Goal: Information Seeking & Learning: Learn about a topic

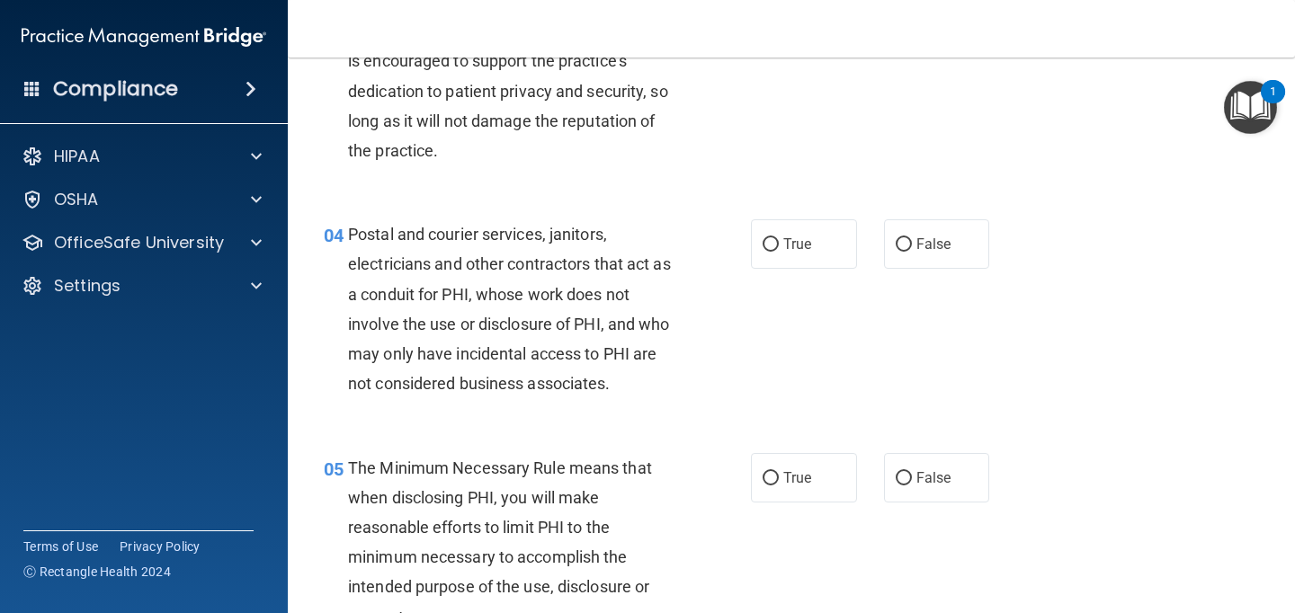
scroll to position [487, 0]
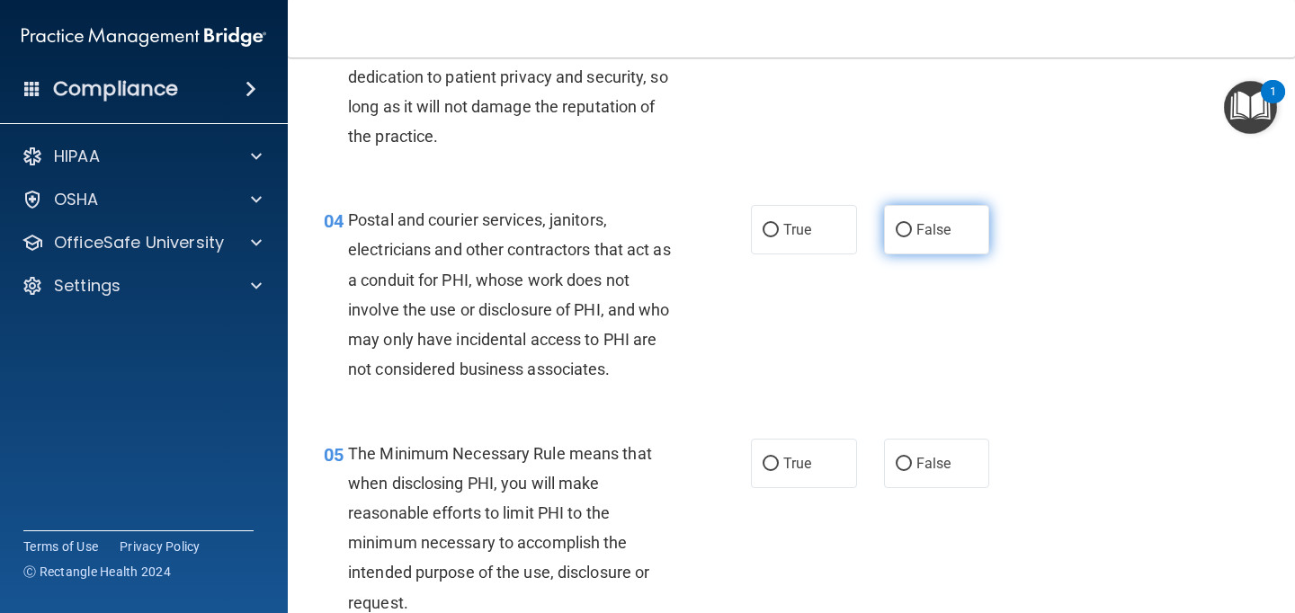
click at [943, 230] on span "False" at bounding box center [933, 229] width 35 height 17
click at [912, 230] on input "False" at bounding box center [904, 230] width 16 height 13
radio input "true"
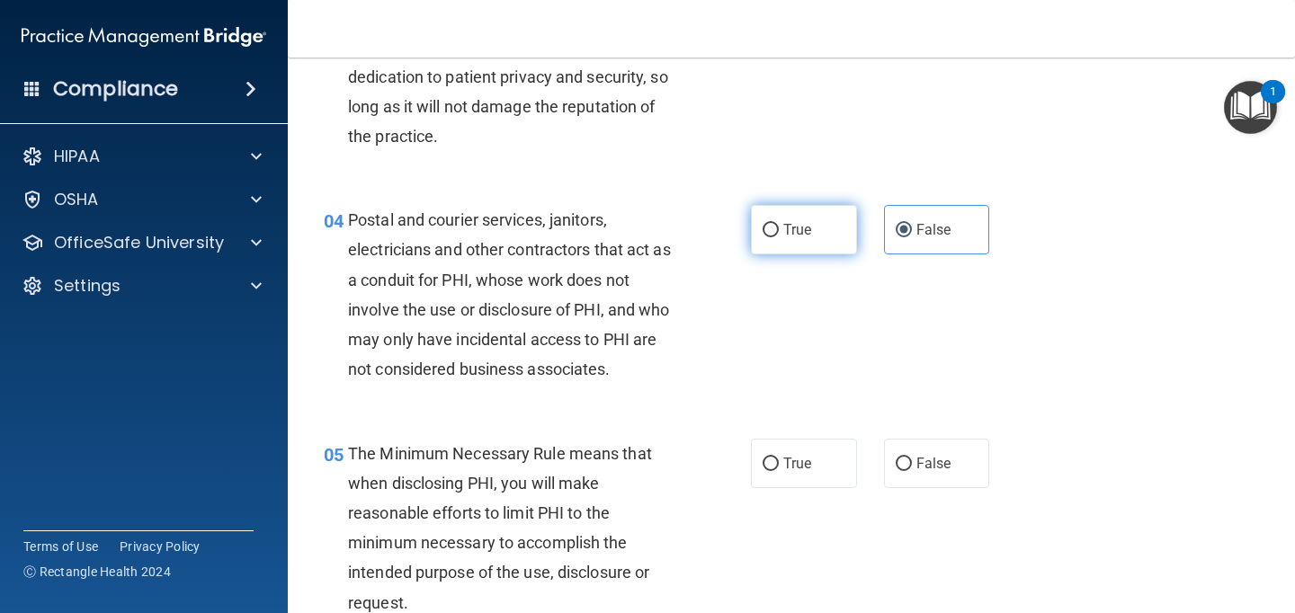
click at [811, 214] on label "True" at bounding box center [804, 229] width 106 height 49
click at [779, 224] on input "True" at bounding box center [770, 230] width 16 height 13
radio input "true"
radio input "false"
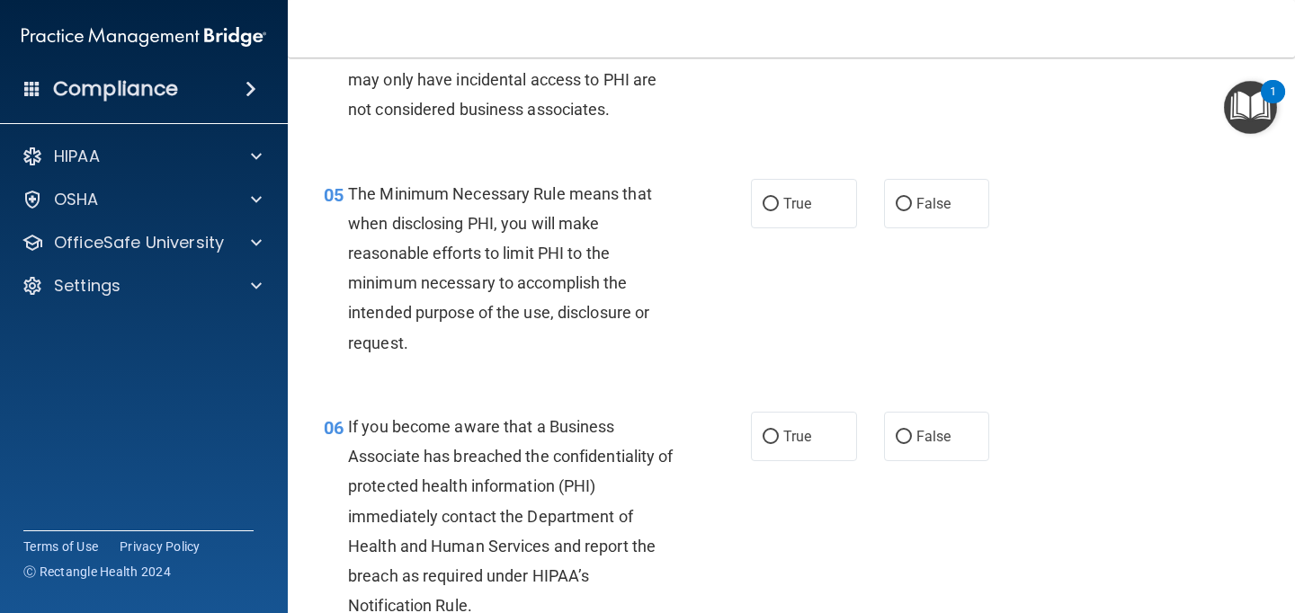
scroll to position [753, 0]
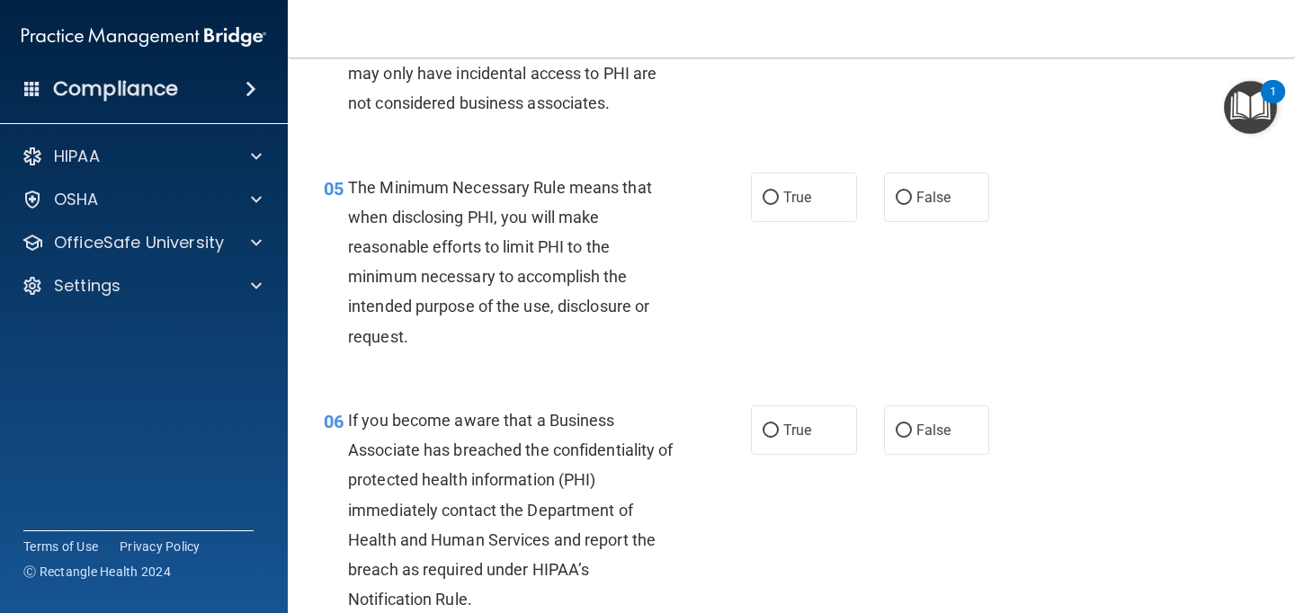
click at [781, 166] on div "05 The Minimum Necessary Rule means that when disclosing PHI, you will make rea…" at bounding box center [791, 266] width 962 height 233
click at [794, 201] on span "True" at bounding box center [797, 197] width 28 height 17
click at [779, 201] on input "True" at bounding box center [770, 198] width 16 height 13
radio input "true"
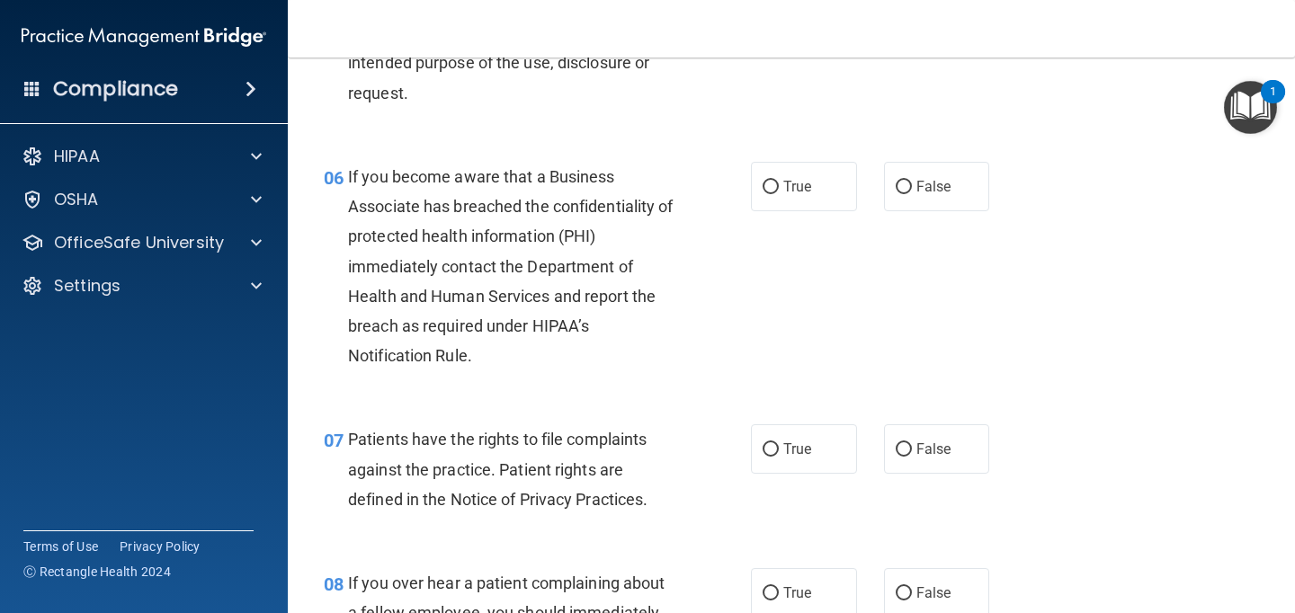
scroll to position [998, 0]
click at [951, 175] on label "False" at bounding box center [937, 185] width 106 height 49
click at [912, 180] on input "False" at bounding box center [904, 186] width 16 height 13
radio input "true"
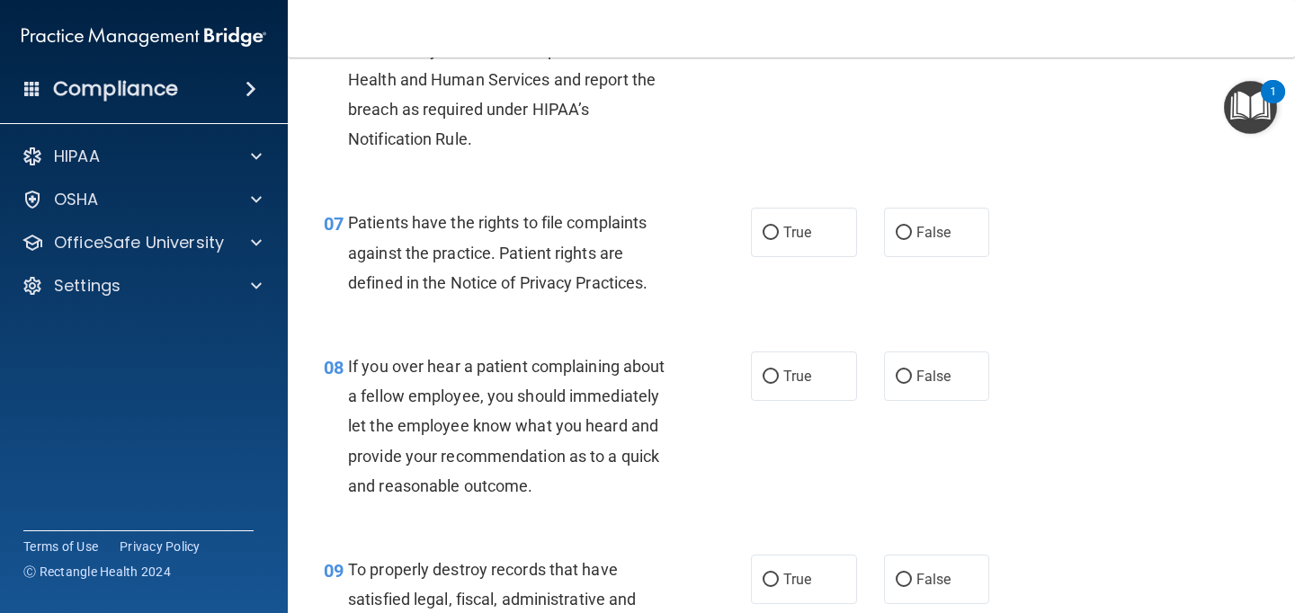
scroll to position [1228, 0]
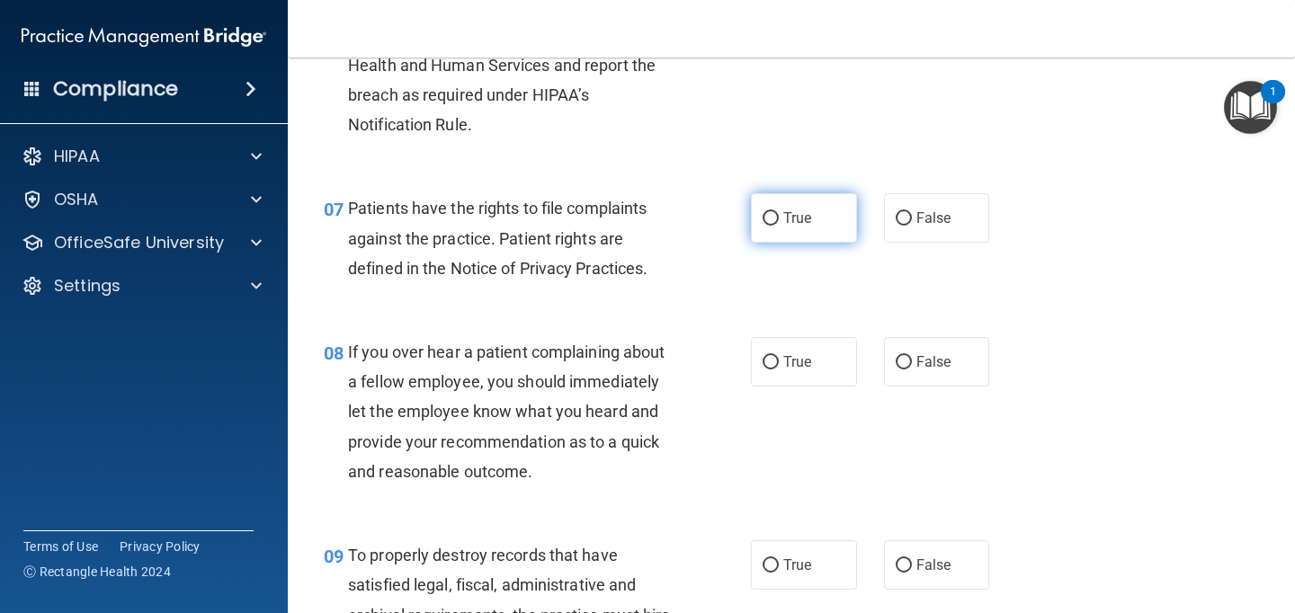
click at [810, 229] on label "True" at bounding box center [804, 217] width 106 height 49
click at [779, 226] on input "True" at bounding box center [770, 218] width 16 height 13
radio input "true"
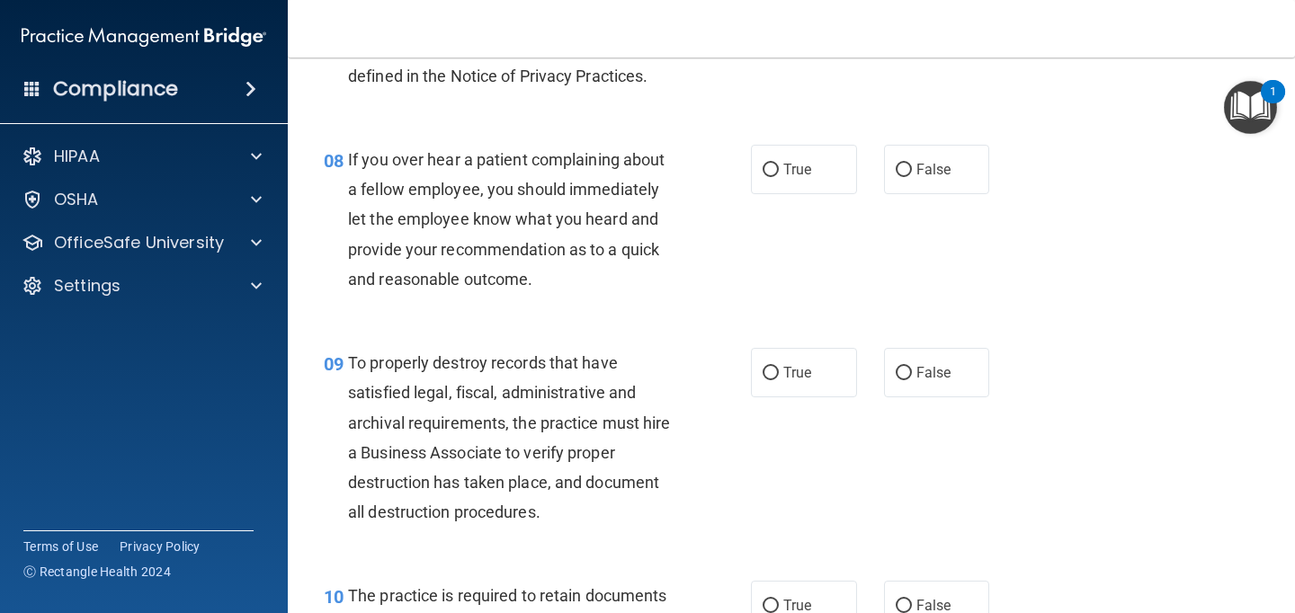
scroll to position [1386, 0]
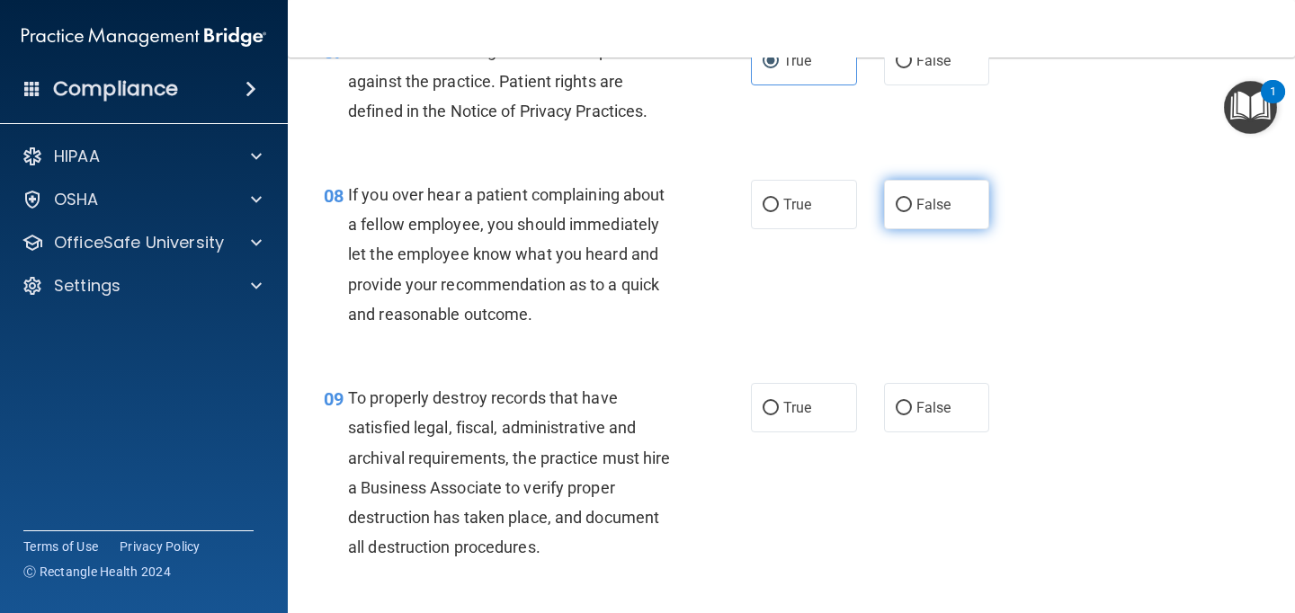
click at [932, 208] on span "False" at bounding box center [933, 204] width 35 height 17
click at [912, 208] on input "False" at bounding box center [904, 205] width 16 height 13
radio input "true"
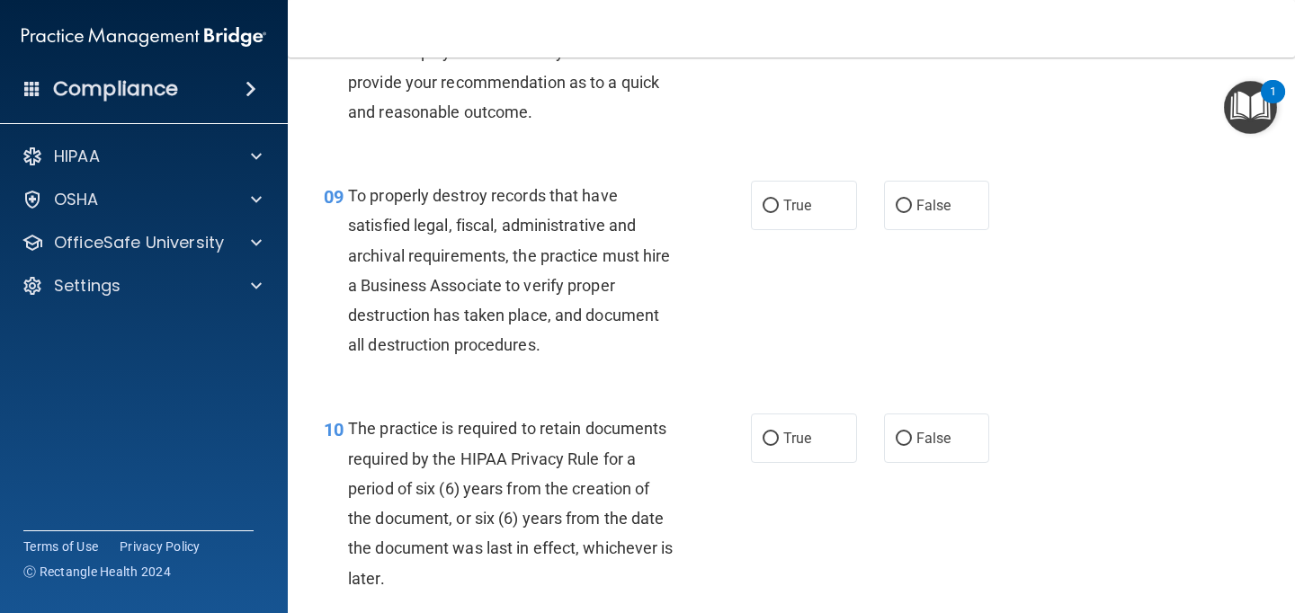
scroll to position [1604, 0]
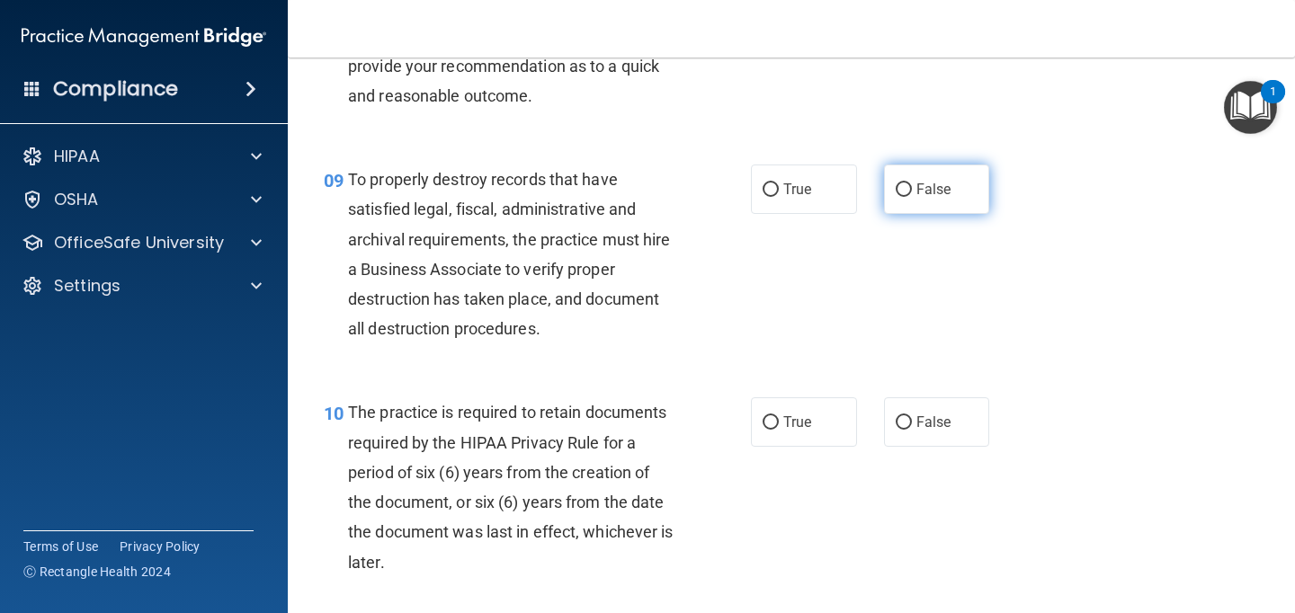
click at [922, 183] on span "False" at bounding box center [933, 189] width 35 height 17
click at [912, 183] on input "False" at bounding box center [904, 189] width 16 height 13
radio input "true"
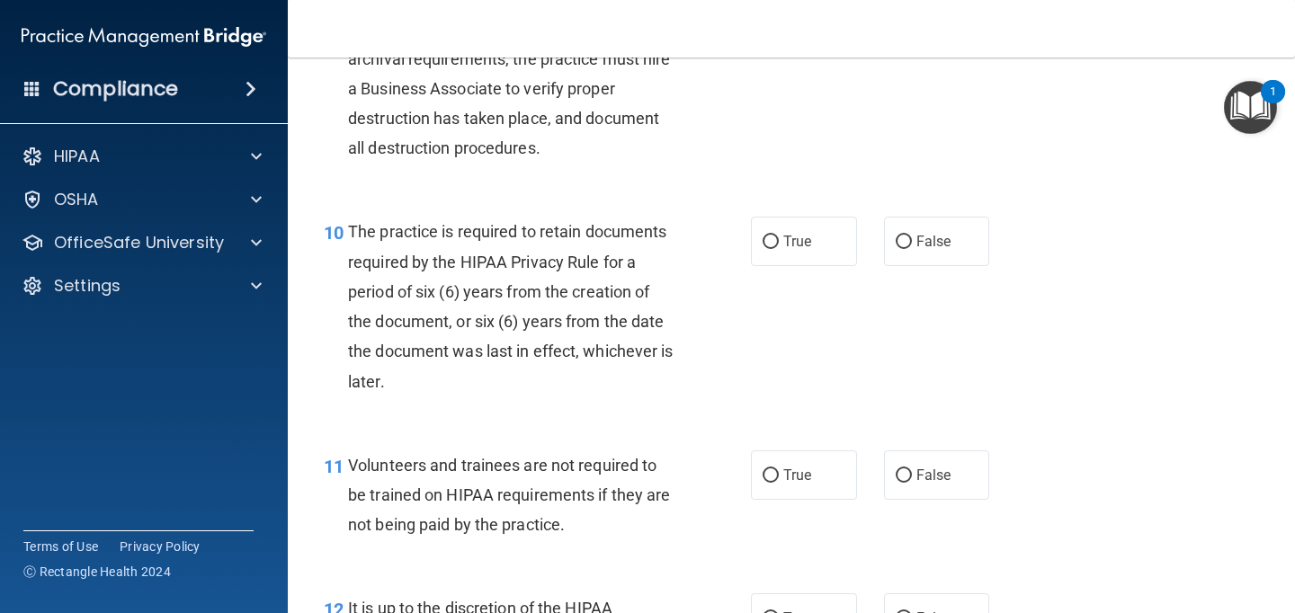
scroll to position [1790, 0]
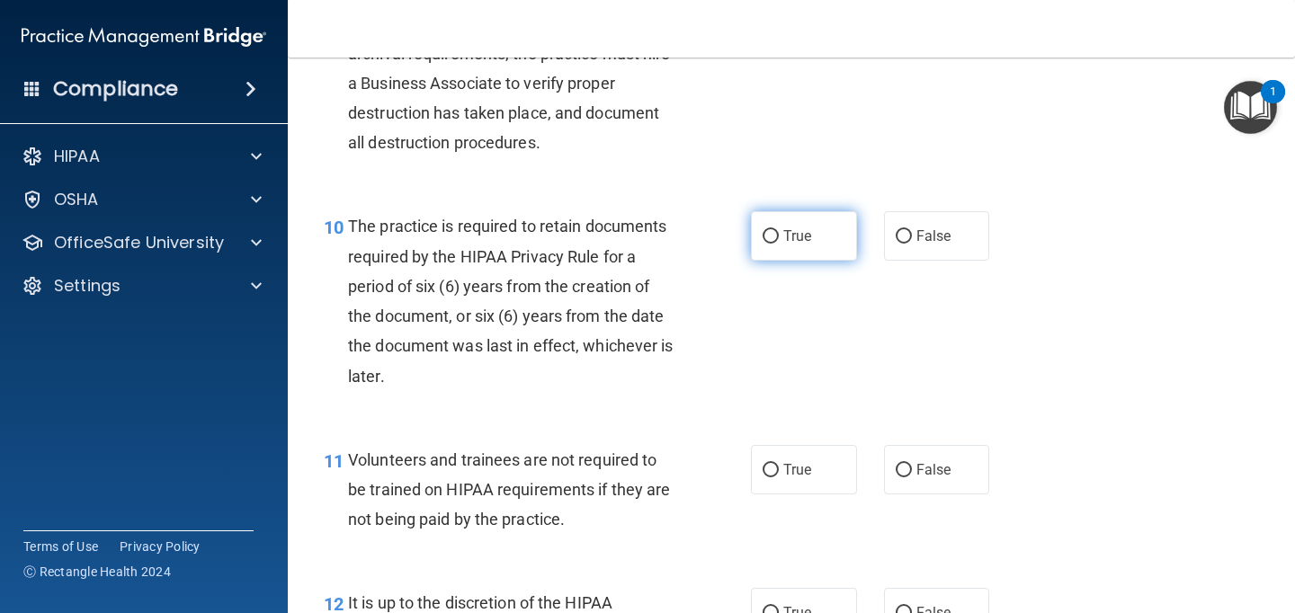
click at [798, 233] on span "True" at bounding box center [797, 235] width 28 height 17
click at [779, 233] on input "True" at bounding box center [770, 236] width 16 height 13
radio input "true"
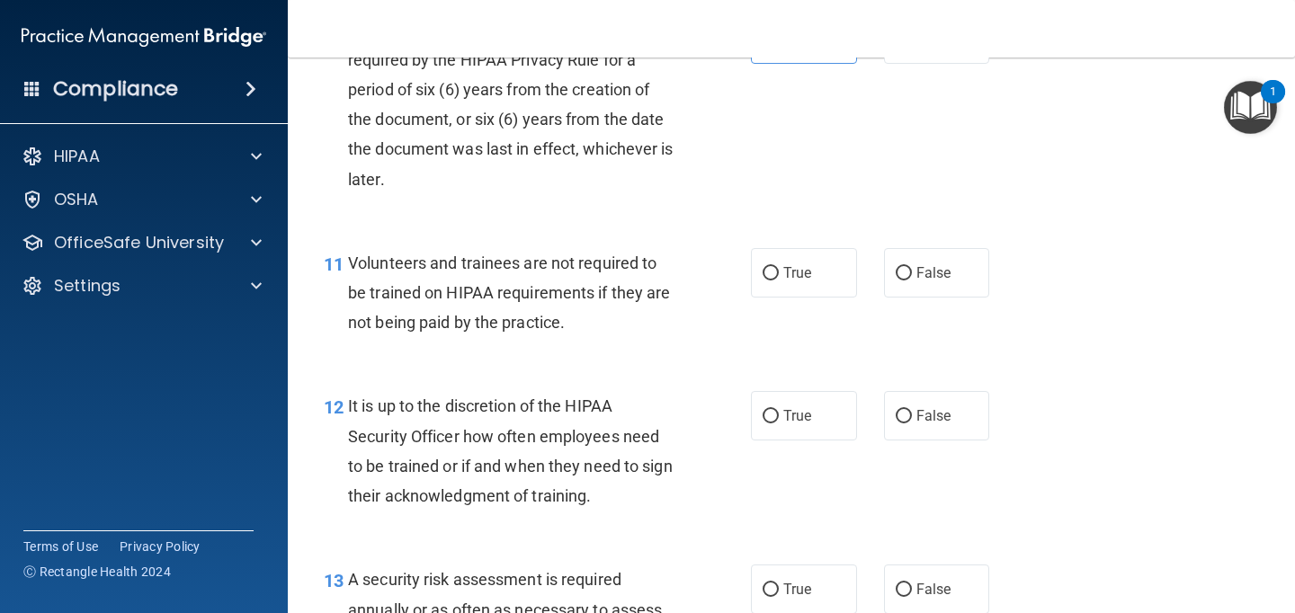
scroll to position [1993, 0]
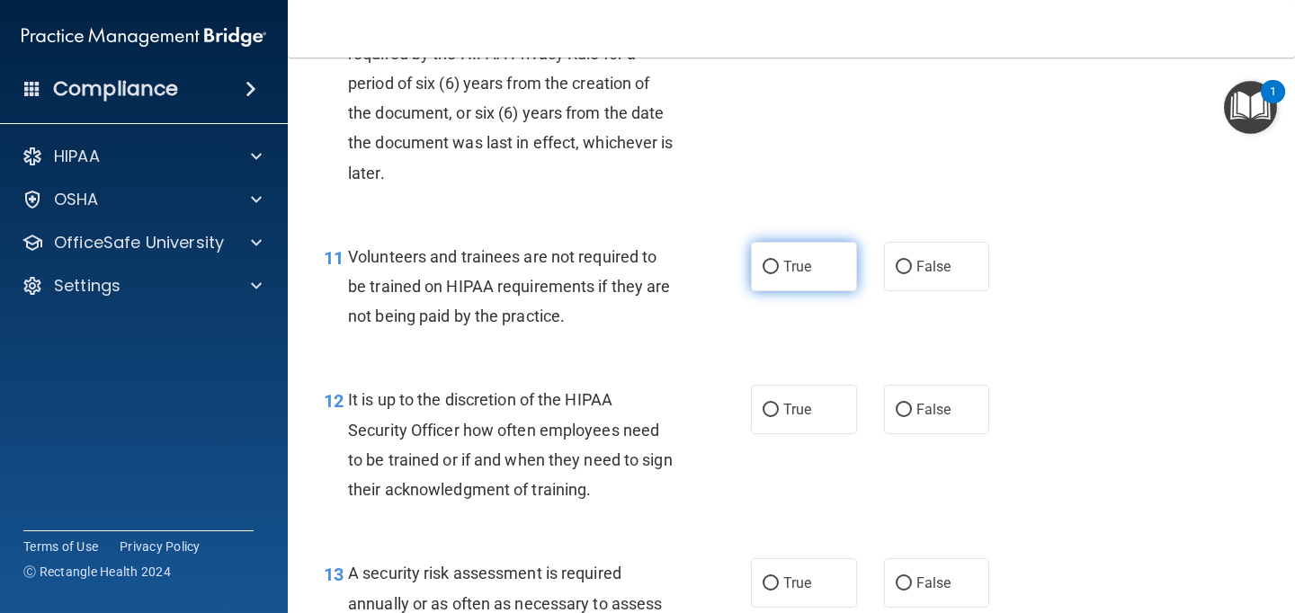
click at [832, 263] on label "True" at bounding box center [804, 266] width 106 height 49
click at [779, 263] on input "True" at bounding box center [770, 267] width 16 height 13
radio input "true"
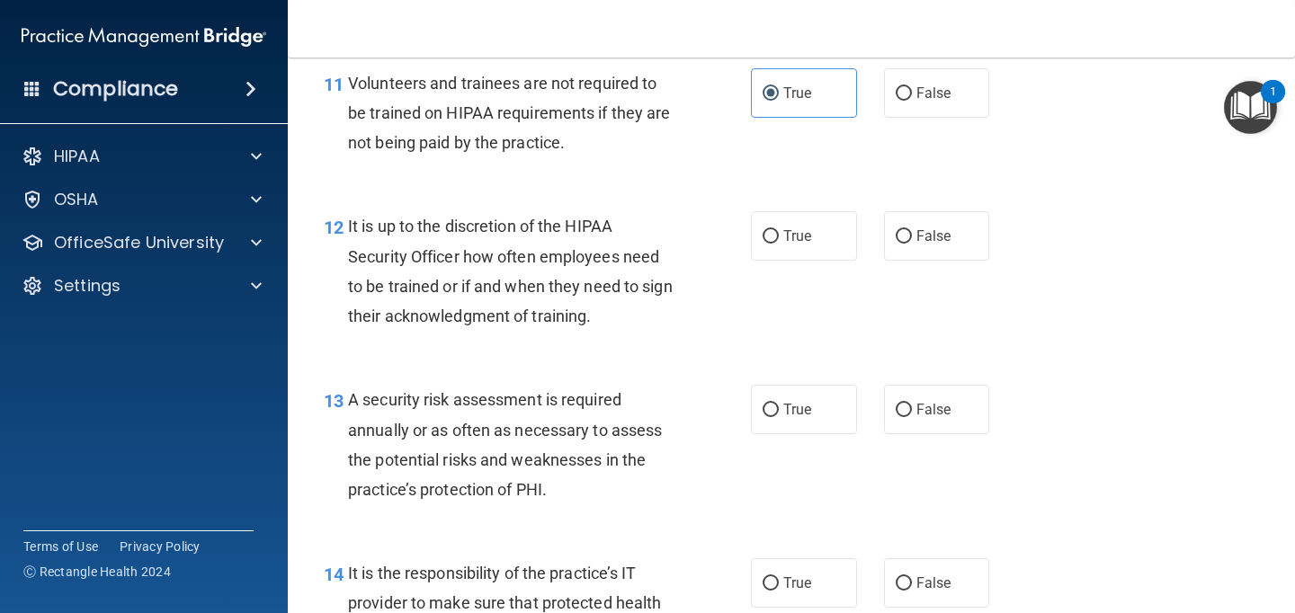
scroll to position [2168, 0]
click at [931, 88] on span "False" at bounding box center [933, 92] width 35 height 17
click at [912, 88] on input "False" at bounding box center [904, 92] width 16 height 13
radio input "true"
radio input "false"
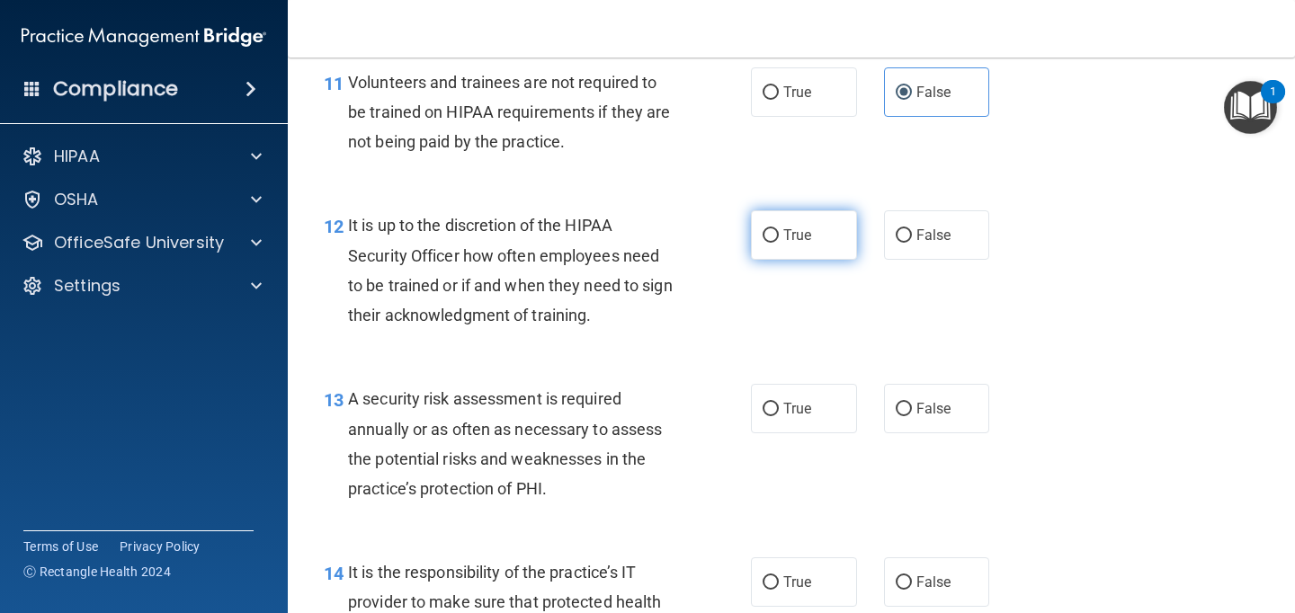
click at [789, 252] on label "True" at bounding box center [804, 234] width 106 height 49
click at [779, 243] on input "True" at bounding box center [770, 235] width 16 height 13
radio input "true"
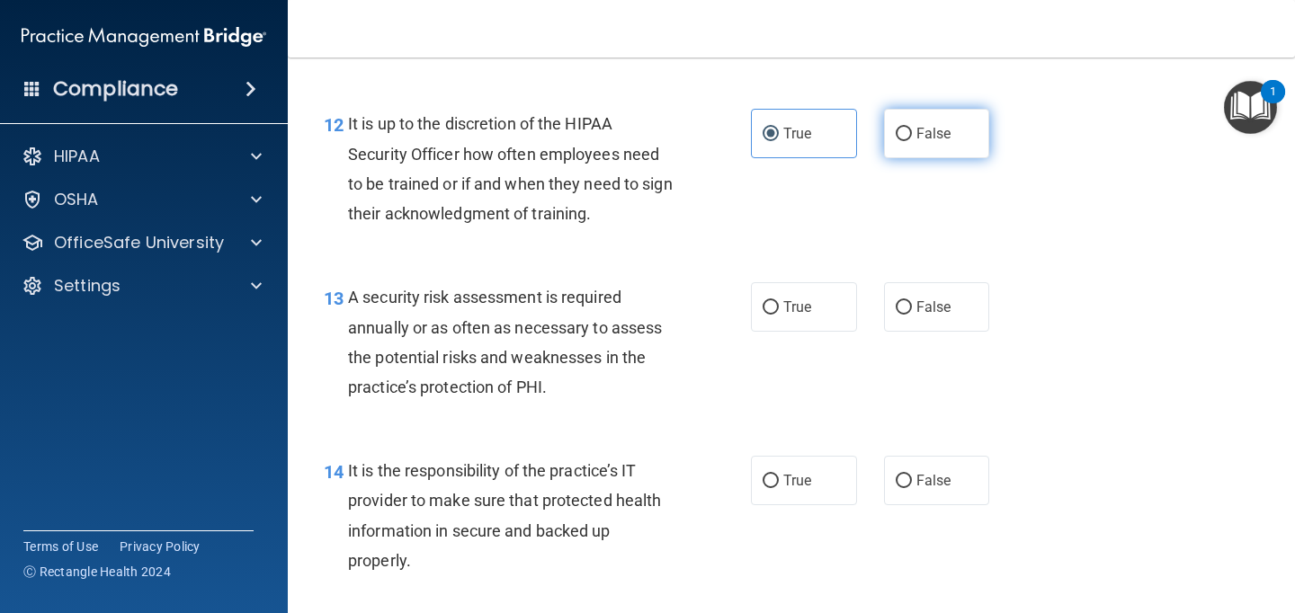
click at [922, 148] on label "False" at bounding box center [937, 133] width 106 height 49
click at [912, 141] on input "False" at bounding box center [904, 134] width 16 height 13
radio input "true"
radio input "false"
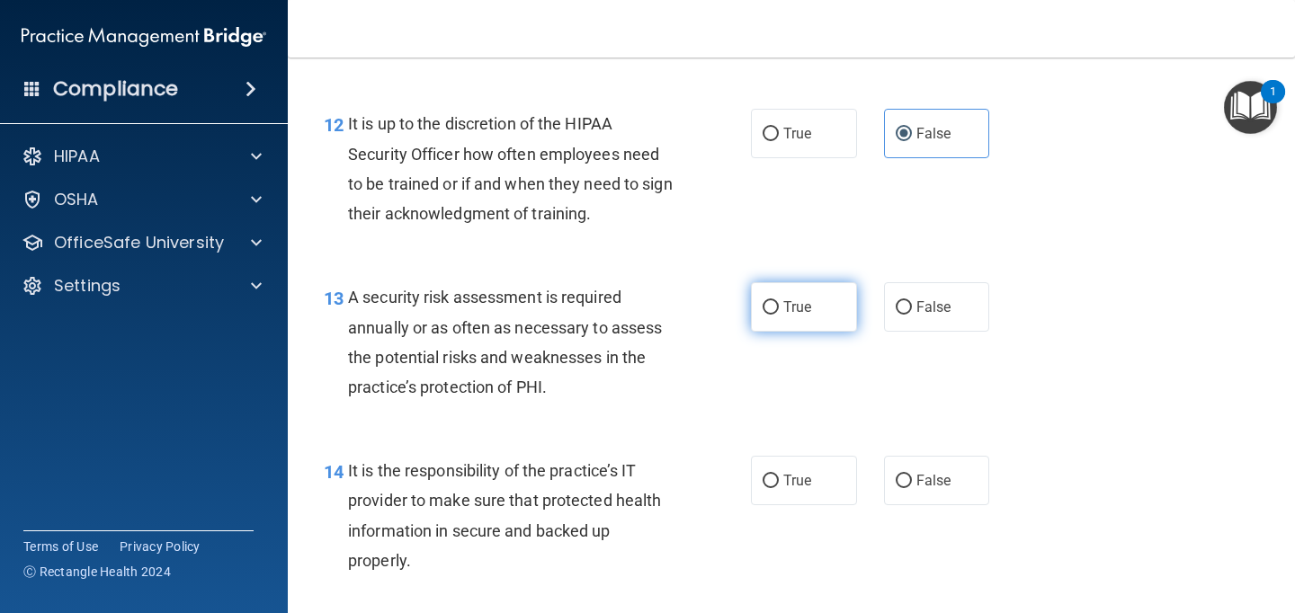
click at [783, 312] on span "True" at bounding box center [797, 307] width 28 height 17
click at [779, 312] on input "True" at bounding box center [770, 307] width 16 height 13
radio input "true"
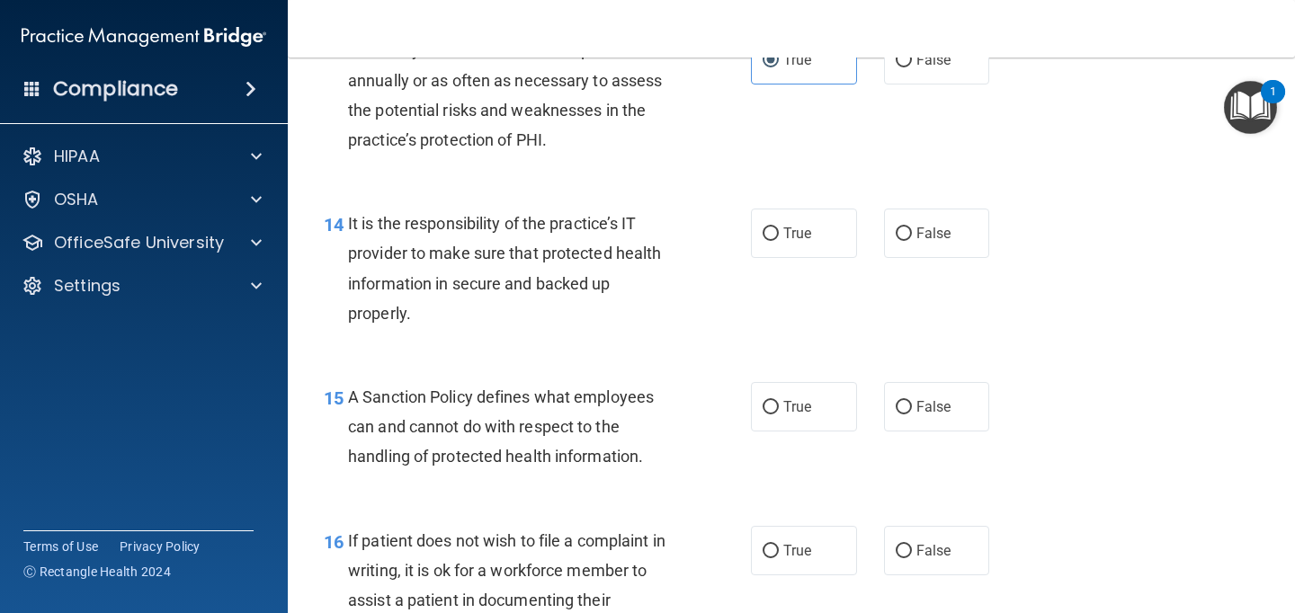
scroll to position [2527, 0]
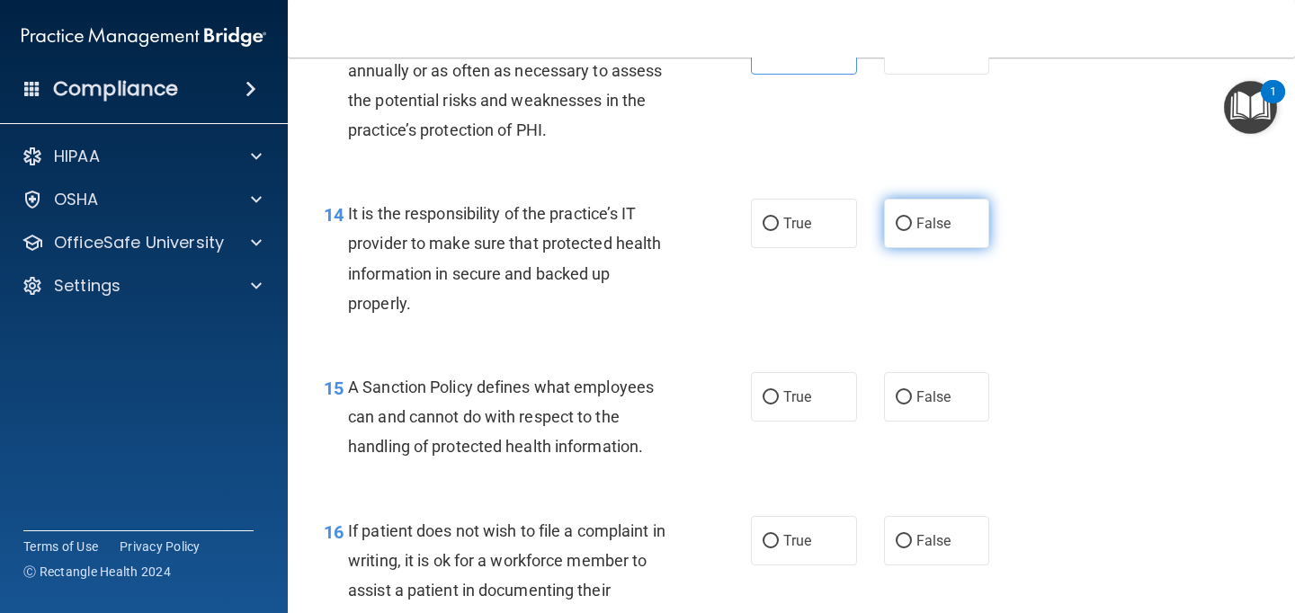
click at [900, 233] on label "False" at bounding box center [937, 223] width 106 height 49
click at [900, 231] on input "False" at bounding box center [904, 224] width 16 height 13
radio input "true"
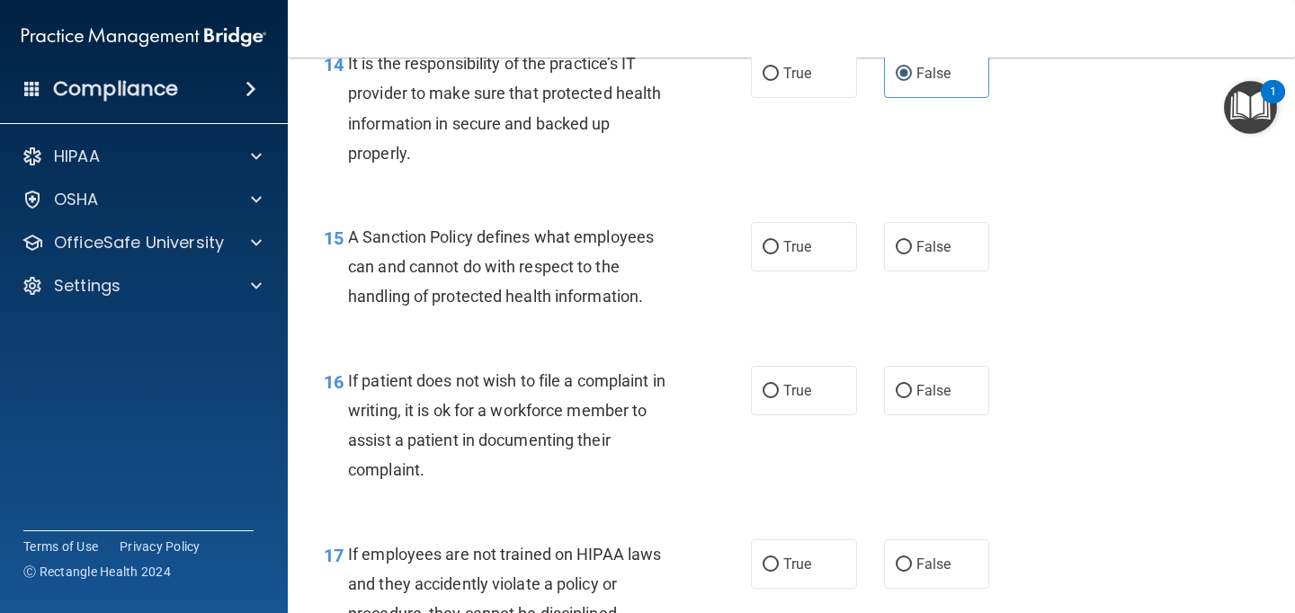
scroll to position [2686, 0]
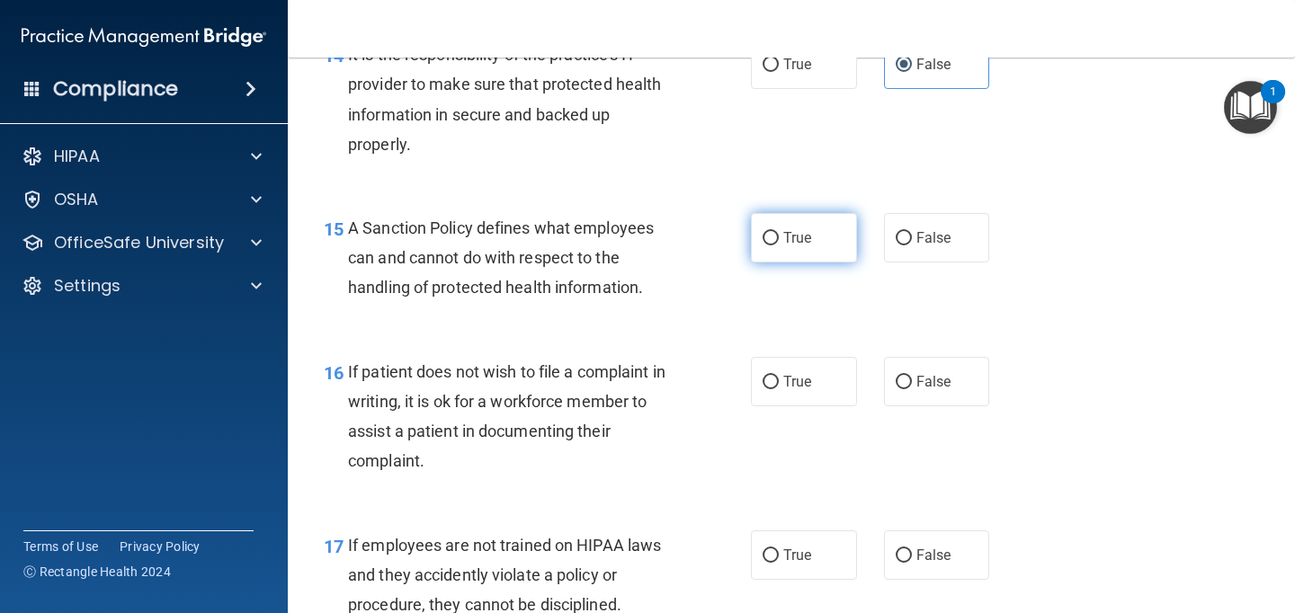
click at [788, 228] on label "True" at bounding box center [804, 237] width 106 height 49
click at [779, 232] on input "True" at bounding box center [770, 238] width 16 height 13
radio input "true"
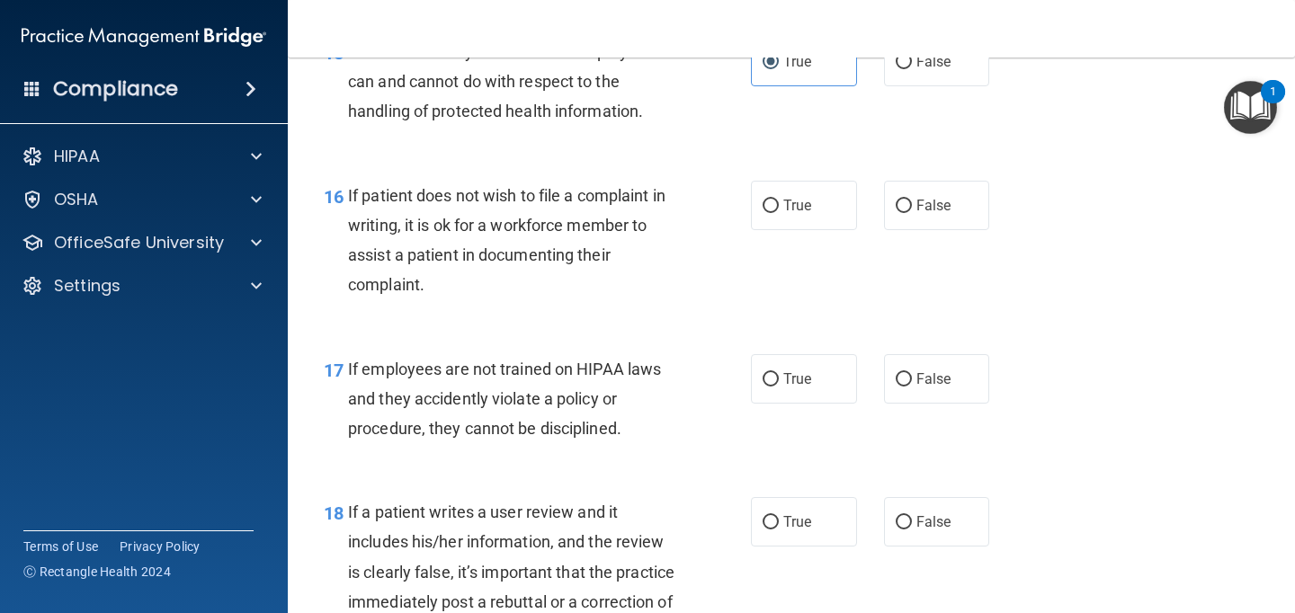
scroll to position [2863, 0]
click at [811, 209] on span "True" at bounding box center [797, 204] width 28 height 17
click at [779, 209] on input "True" at bounding box center [770, 205] width 16 height 13
radio input "true"
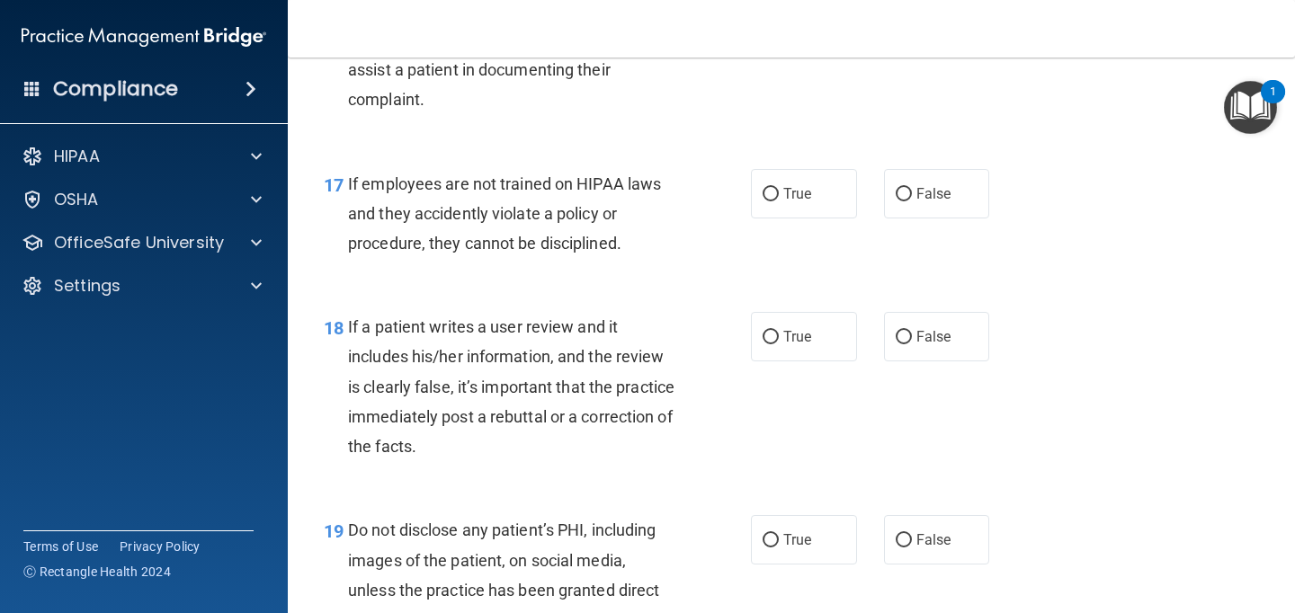
scroll to position [3051, 0]
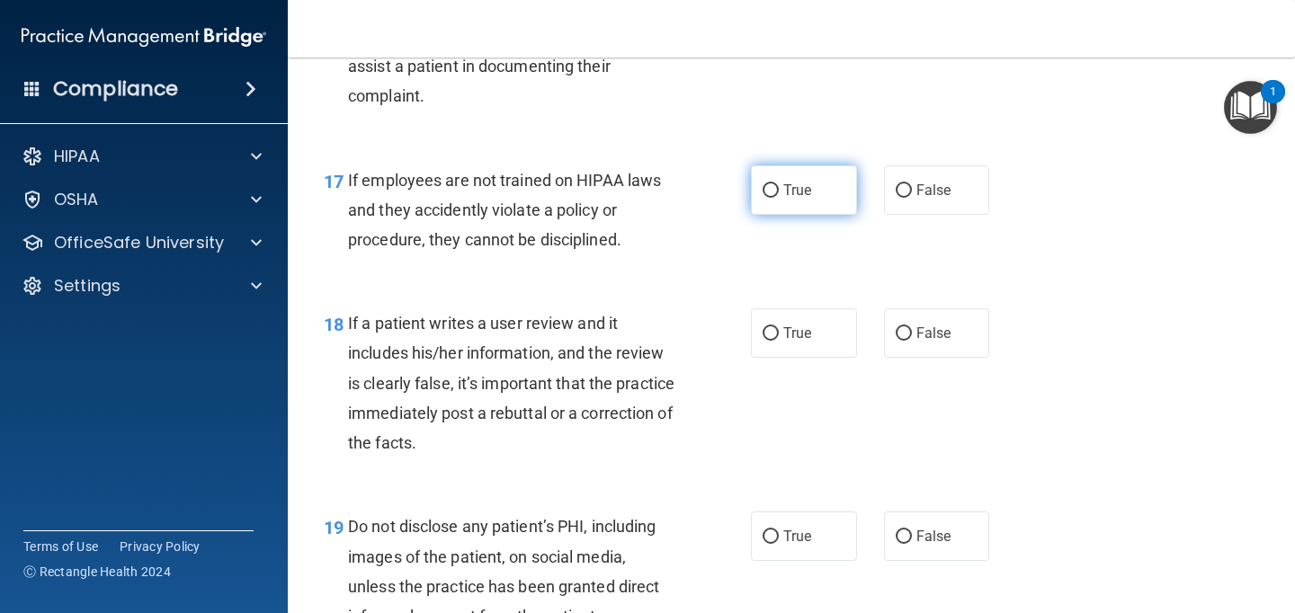
click at [791, 192] on span "True" at bounding box center [797, 190] width 28 height 17
click at [779, 192] on input "True" at bounding box center [770, 190] width 16 height 13
radio input "true"
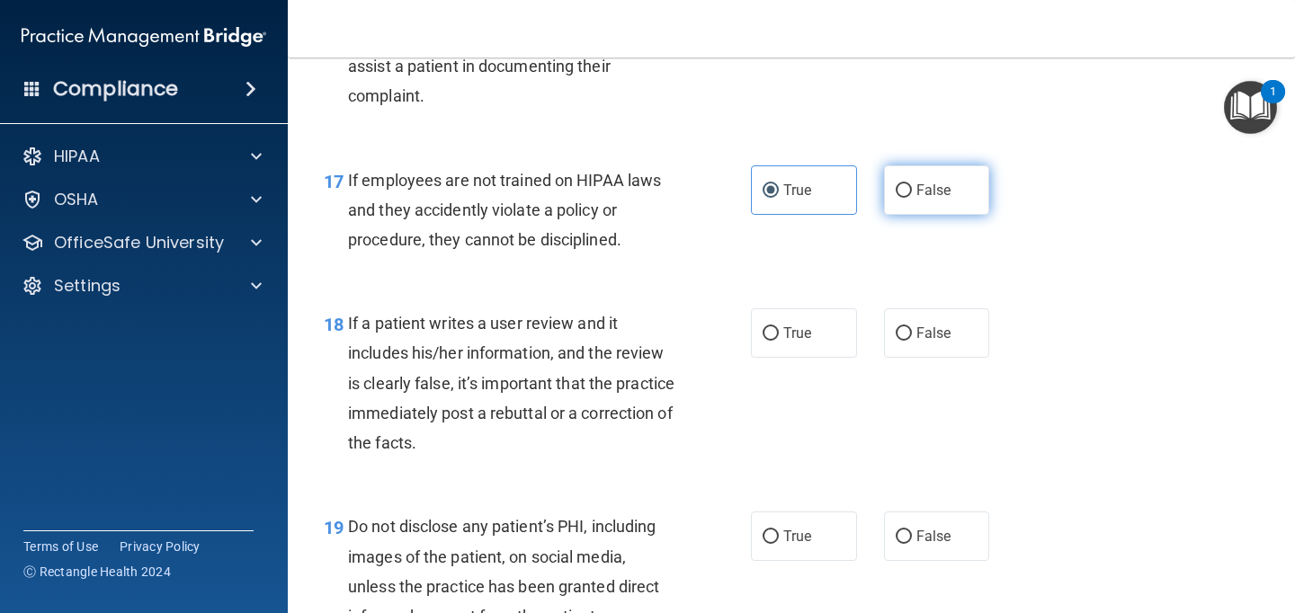
click at [906, 206] on label "False" at bounding box center [937, 189] width 106 height 49
click at [906, 198] on input "False" at bounding box center [904, 190] width 16 height 13
radio input "true"
radio input "false"
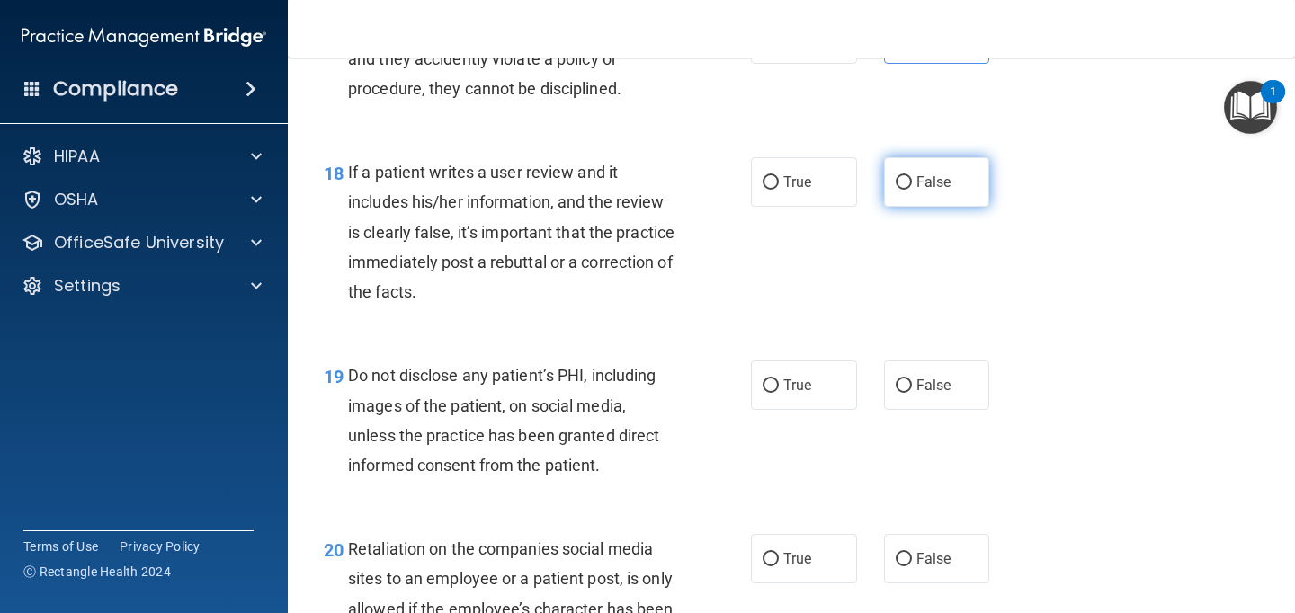
click at [933, 200] on label "False" at bounding box center [937, 181] width 106 height 49
click at [912, 190] on input "False" at bounding box center [904, 182] width 16 height 13
radio input "true"
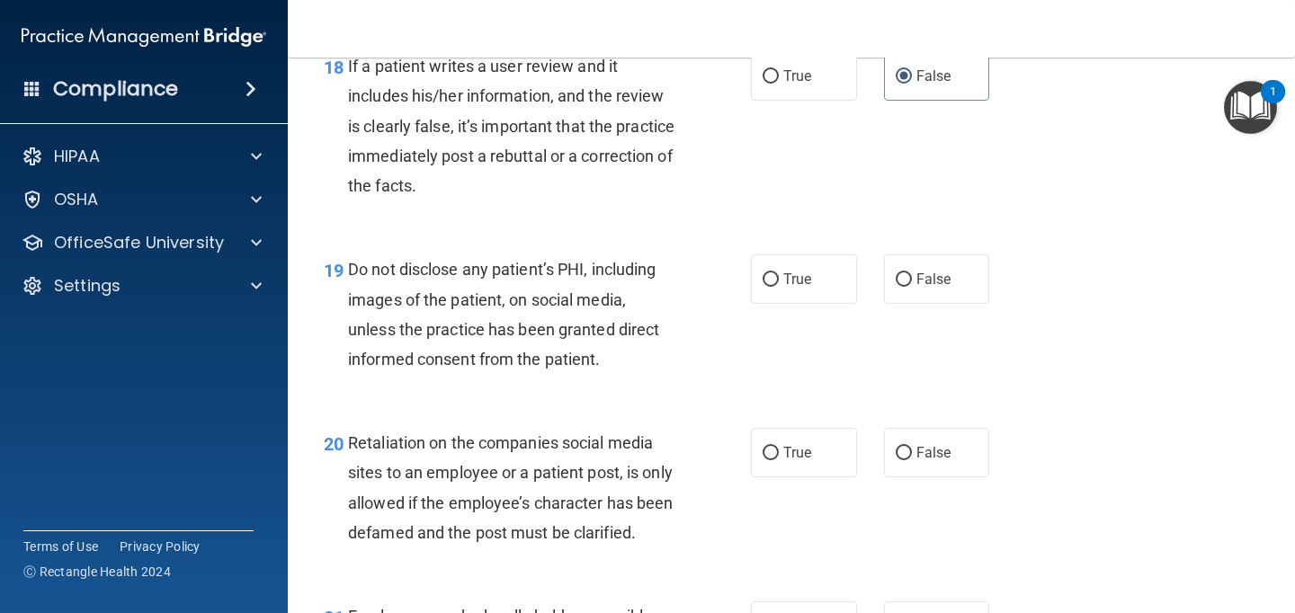
scroll to position [3323, 0]
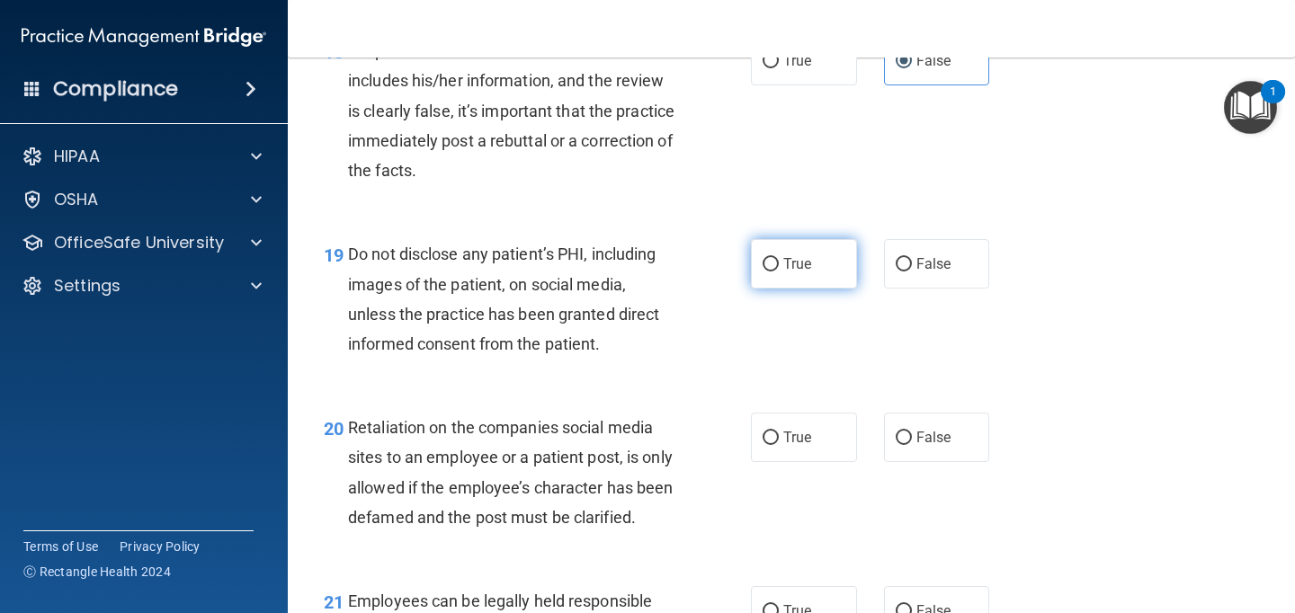
click at [779, 254] on label "True" at bounding box center [804, 263] width 106 height 49
click at [779, 258] on input "True" at bounding box center [770, 264] width 16 height 13
radio input "true"
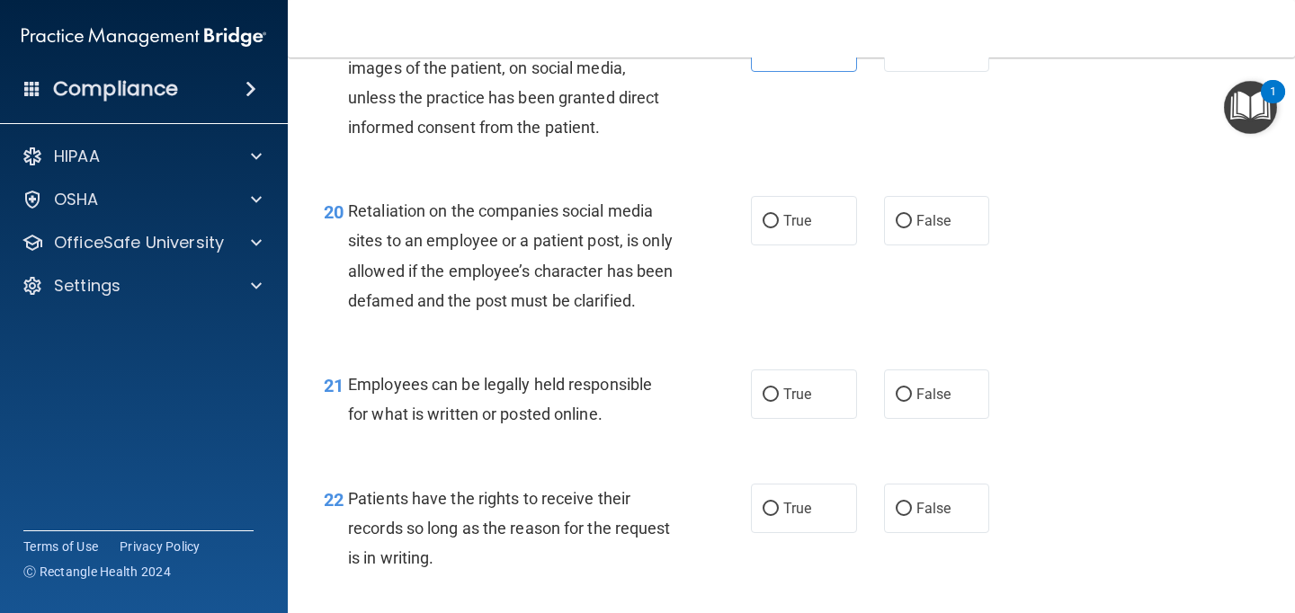
scroll to position [3541, 0]
click at [918, 240] on label "False" at bounding box center [937, 219] width 106 height 49
click at [912, 227] on input "False" at bounding box center [904, 220] width 16 height 13
radio input "true"
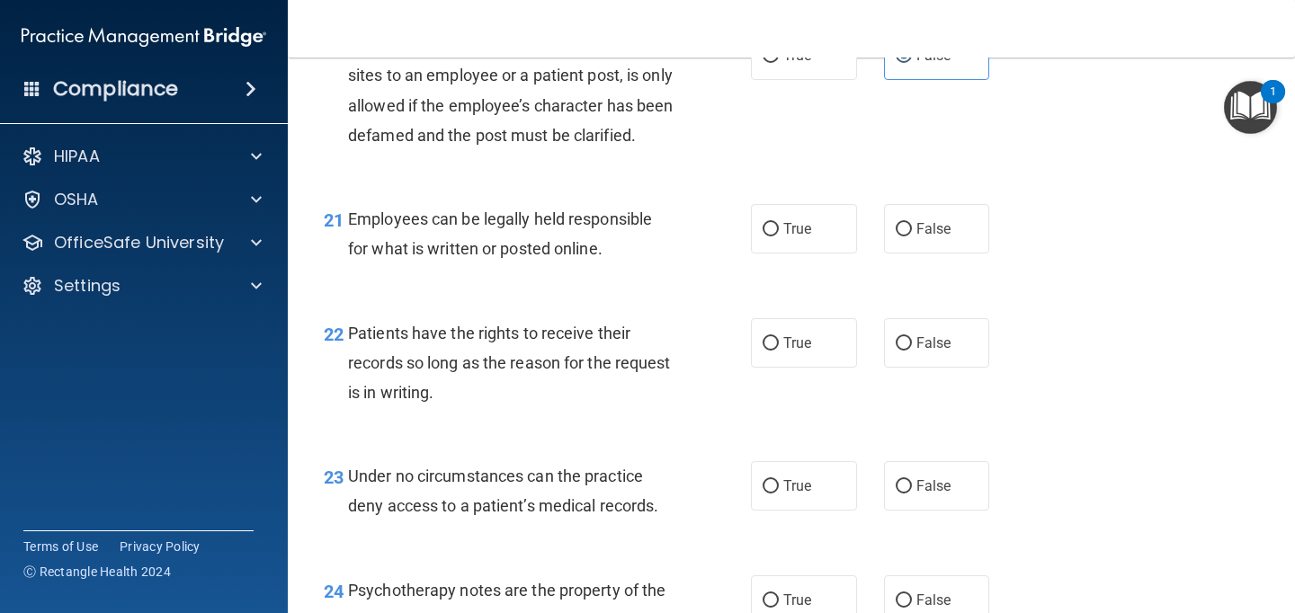
scroll to position [3709, 0]
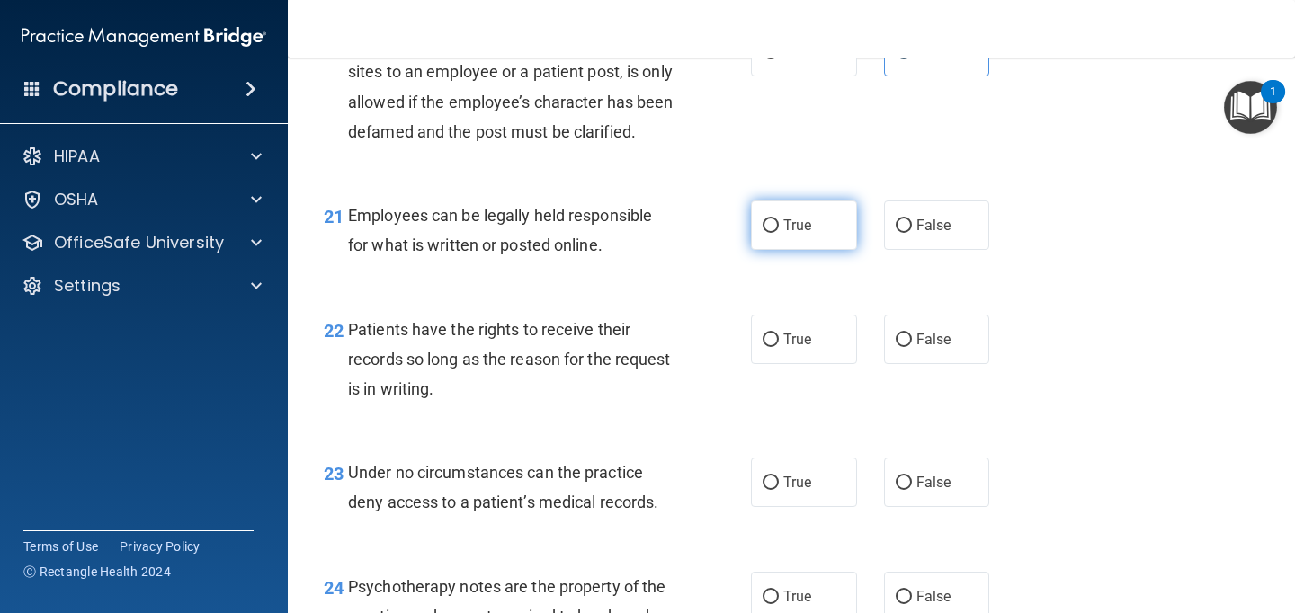
click at [797, 250] on label "True" at bounding box center [804, 225] width 106 height 49
click at [779, 233] on input "True" at bounding box center [770, 225] width 16 height 13
radio input "true"
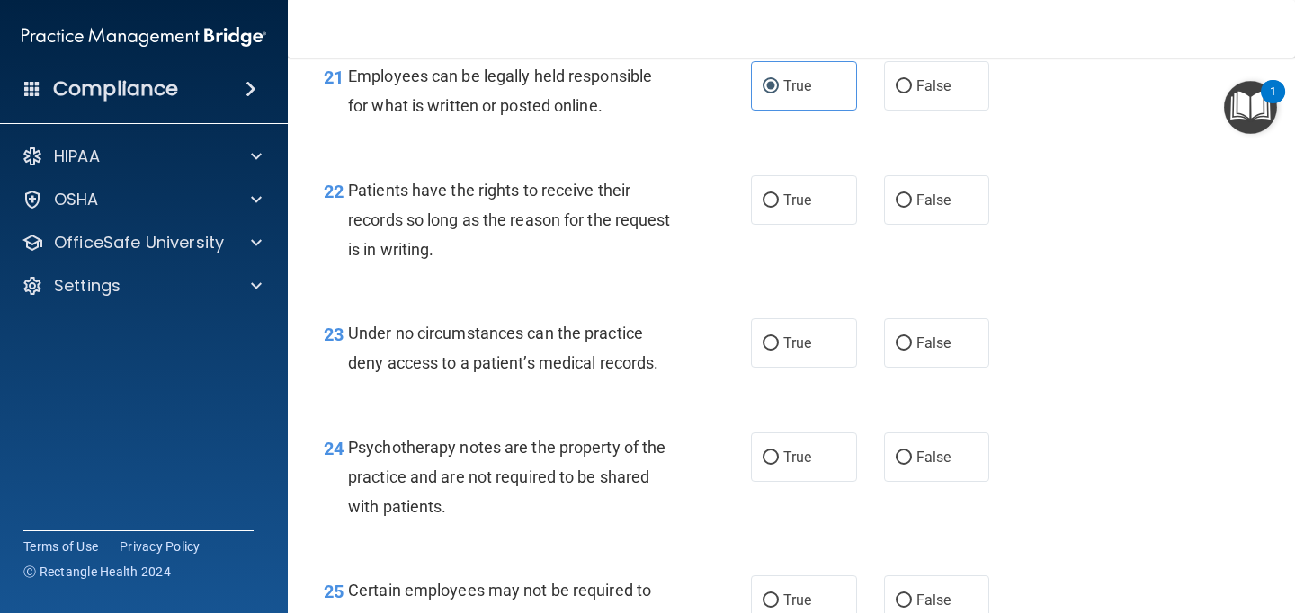
scroll to position [3850, 0]
click at [810, 207] on span "True" at bounding box center [797, 198] width 28 height 17
click at [779, 206] on input "True" at bounding box center [770, 198] width 16 height 13
radio input "true"
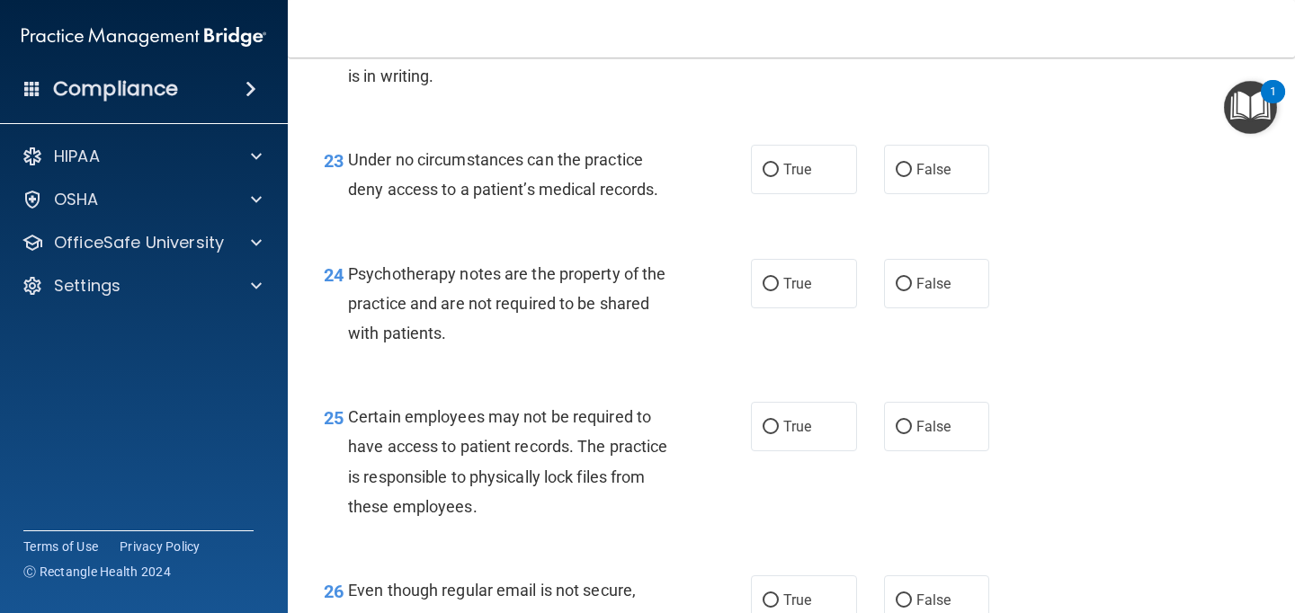
scroll to position [4029, 0]
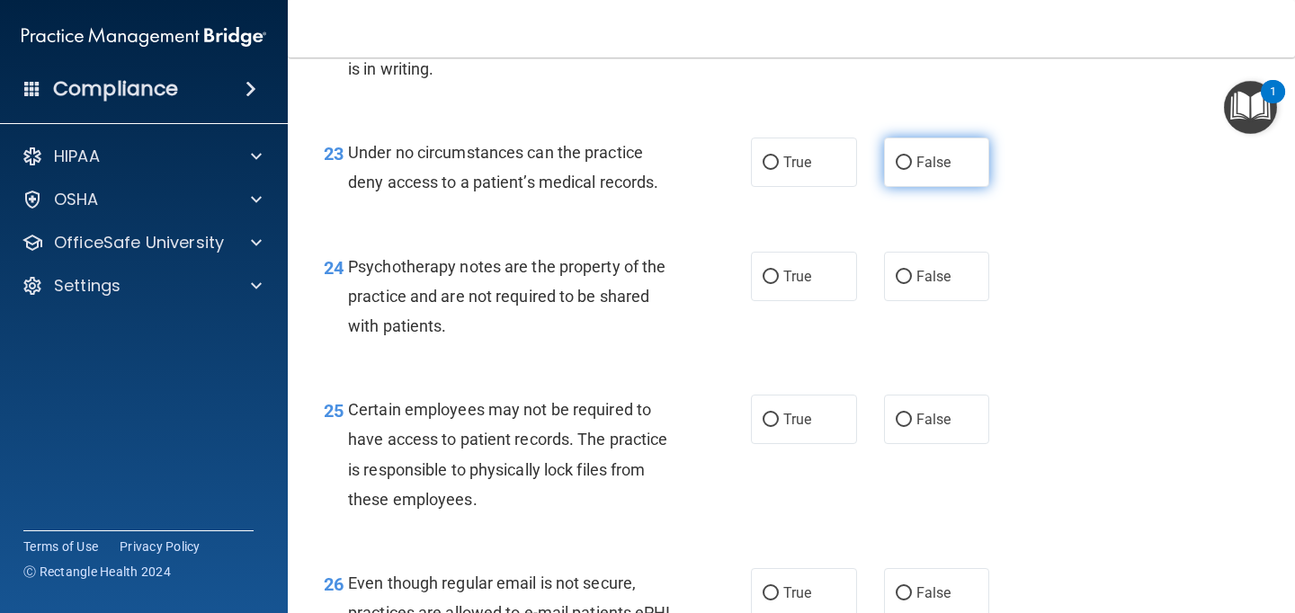
click at [940, 171] on span "False" at bounding box center [933, 162] width 35 height 17
click at [912, 170] on input "False" at bounding box center [904, 162] width 16 height 13
radio input "true"
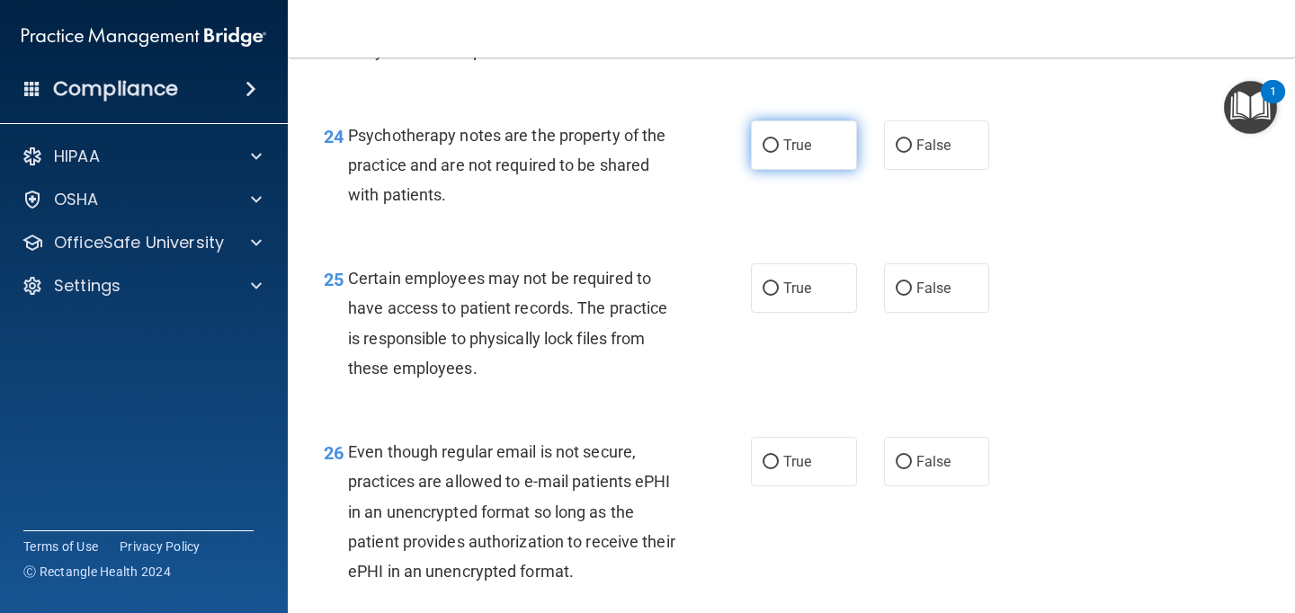
click at [792, 170] on label "True" at bounding box center [804, 144] width 106 height 49
click at [779, 153] on input "True" at bounding box center [770, 145] width 16 height 13
radio input "true"
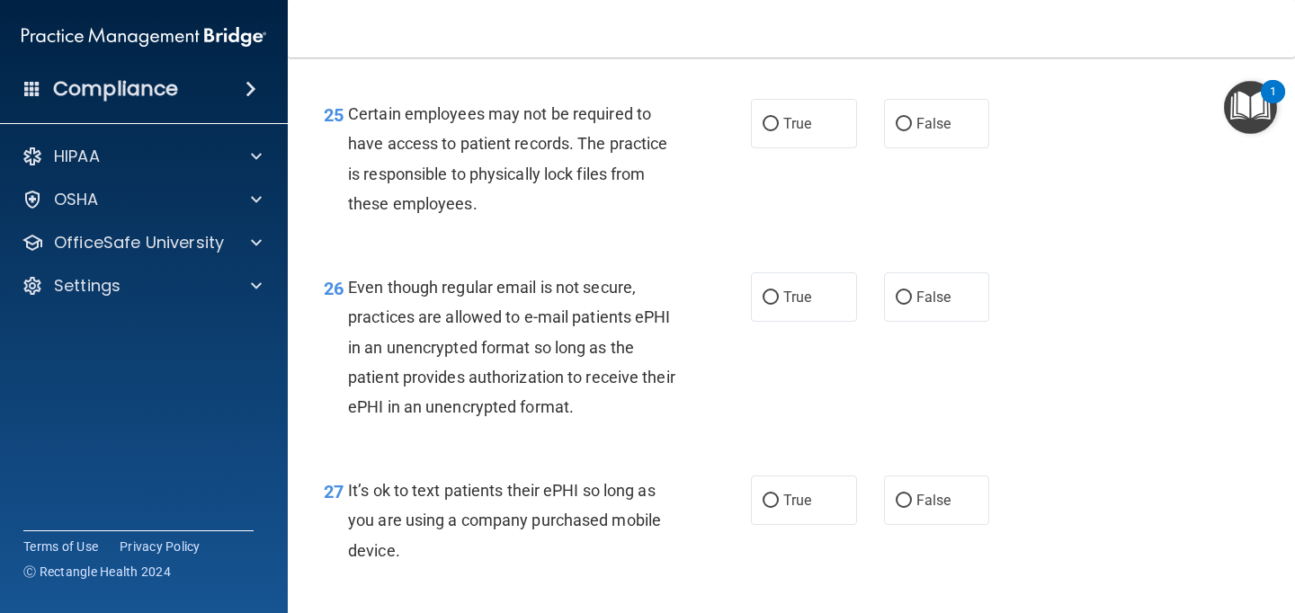
scroll to position [4362, 0]
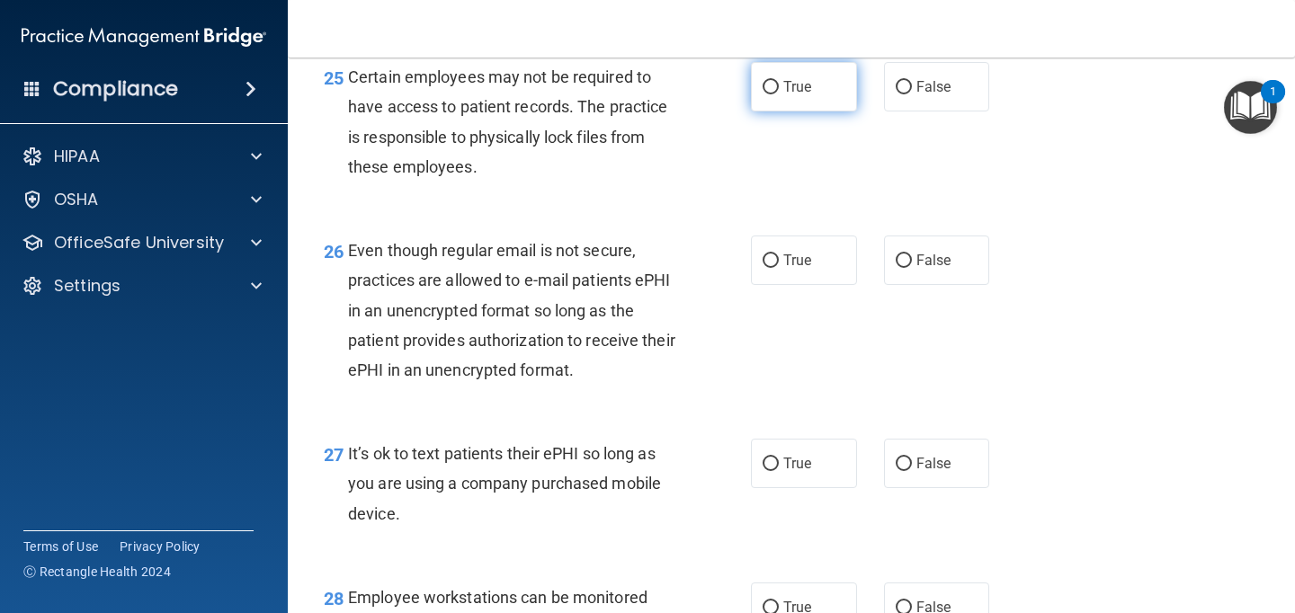
click at [806, 111] on label "True" at bounding box center [804, 86] width 106 height 49
click at [779, 94] on input "True" at bounding box center [770, 87] width 16 height 13
radio input "true"
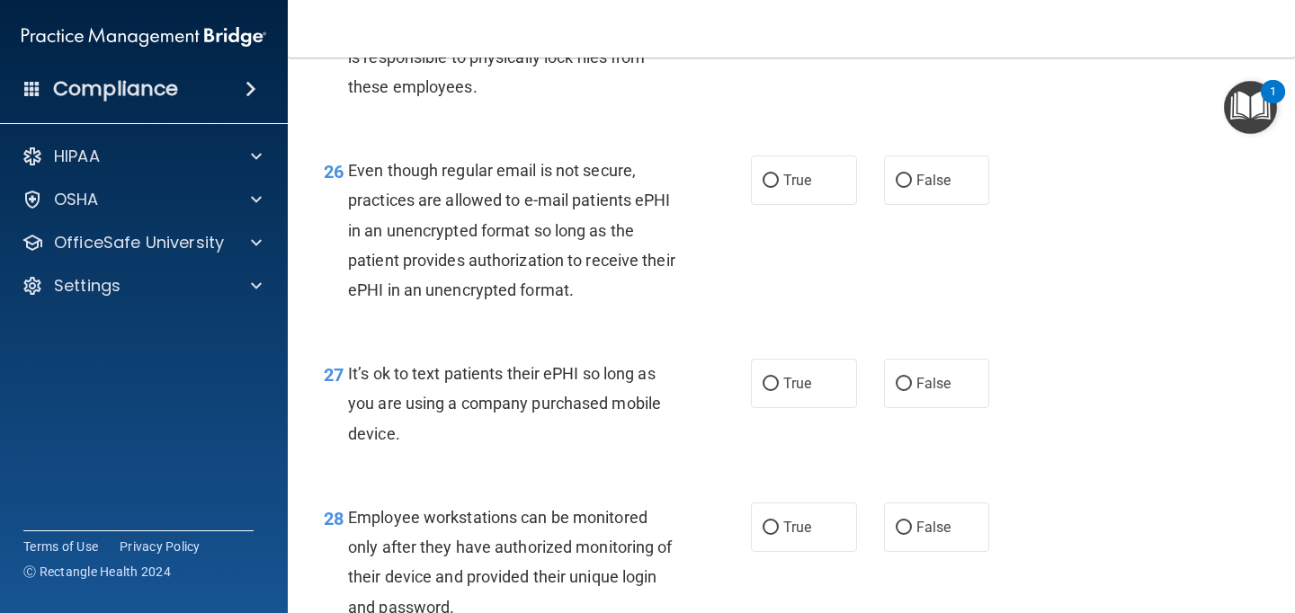
scroll to position [4457, 0]
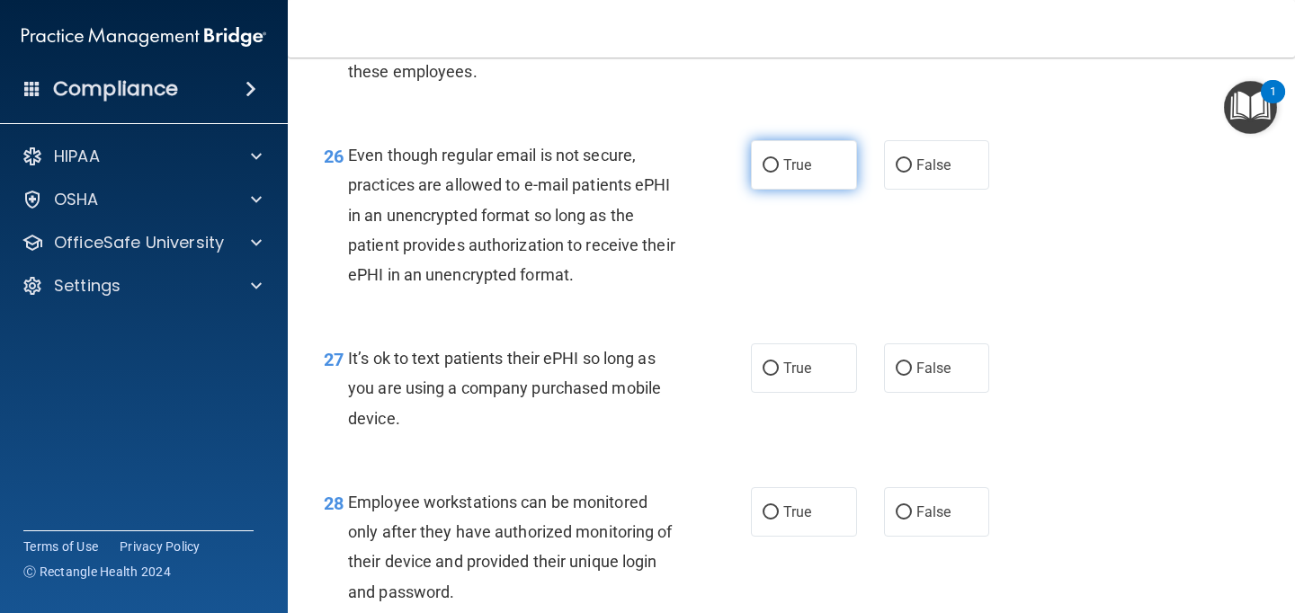
click at [804, 174] on span "True" at bounding box center [797, 164] width 28 height 17
click at [779, 173] on input "True" at bounding box center [770, 165] width 16 height 13
radio input "true"
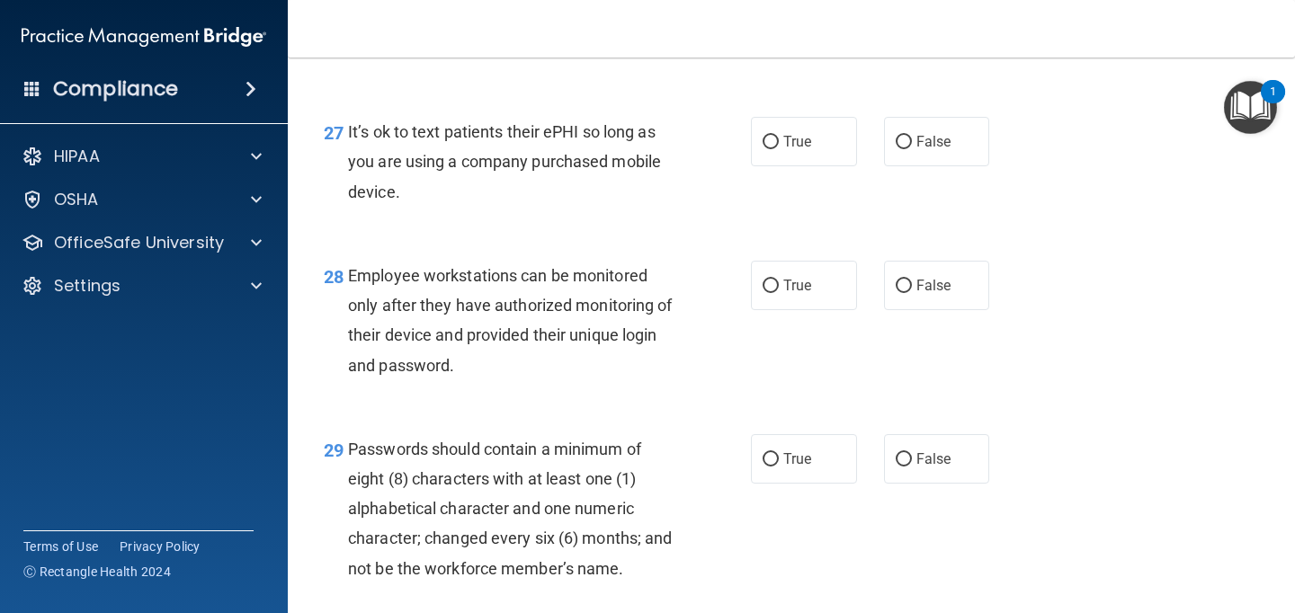
scroll to position [4684, 0]
click at [929, 165] on label "False" at bounding box center [937, 140] width 106 height 49
click at [912, 148] on input "False" at bounding box center [904, 141] width 16 height 13
radio input "true"
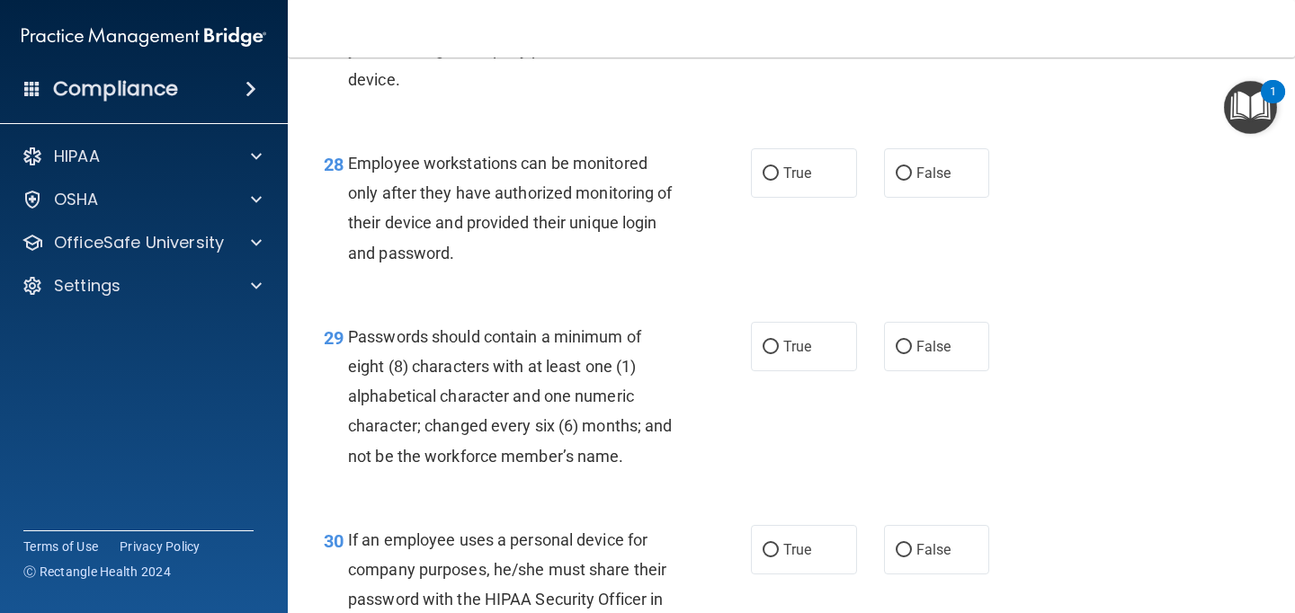
scroll to position [4808, 0]
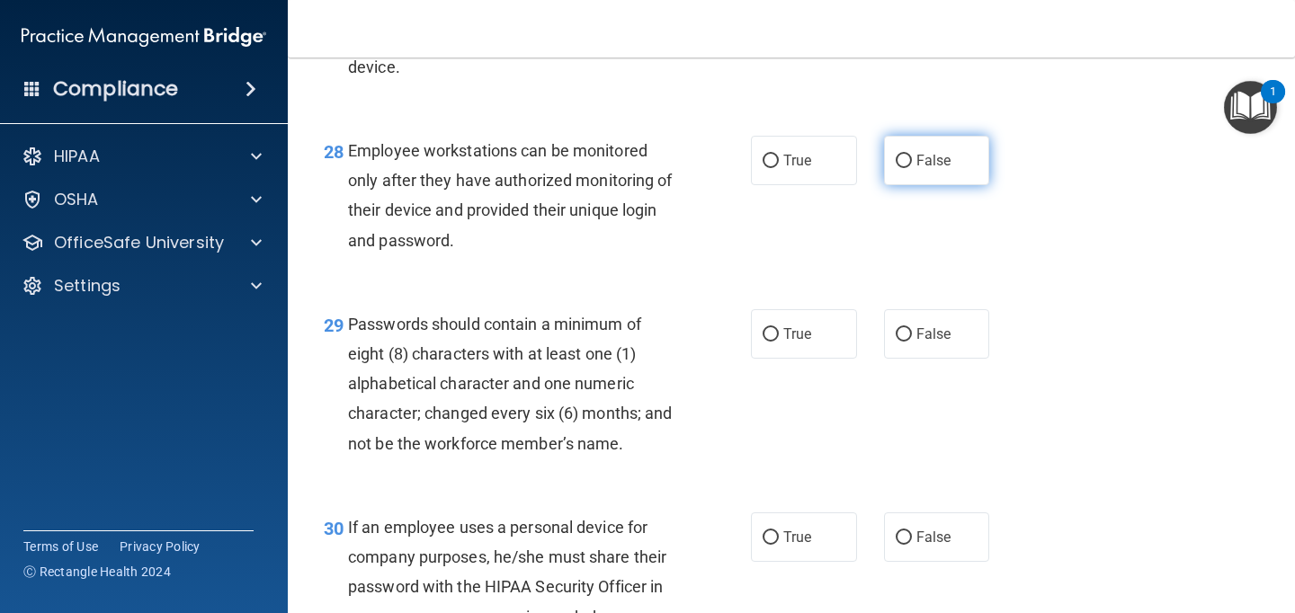
click at [902, 185] on label "False" at bounding box center [937, 160] width 106 height 49
click at [902, 168] on input "False" at bounding box center [904, 161] width 16 height 13
radio input "true"
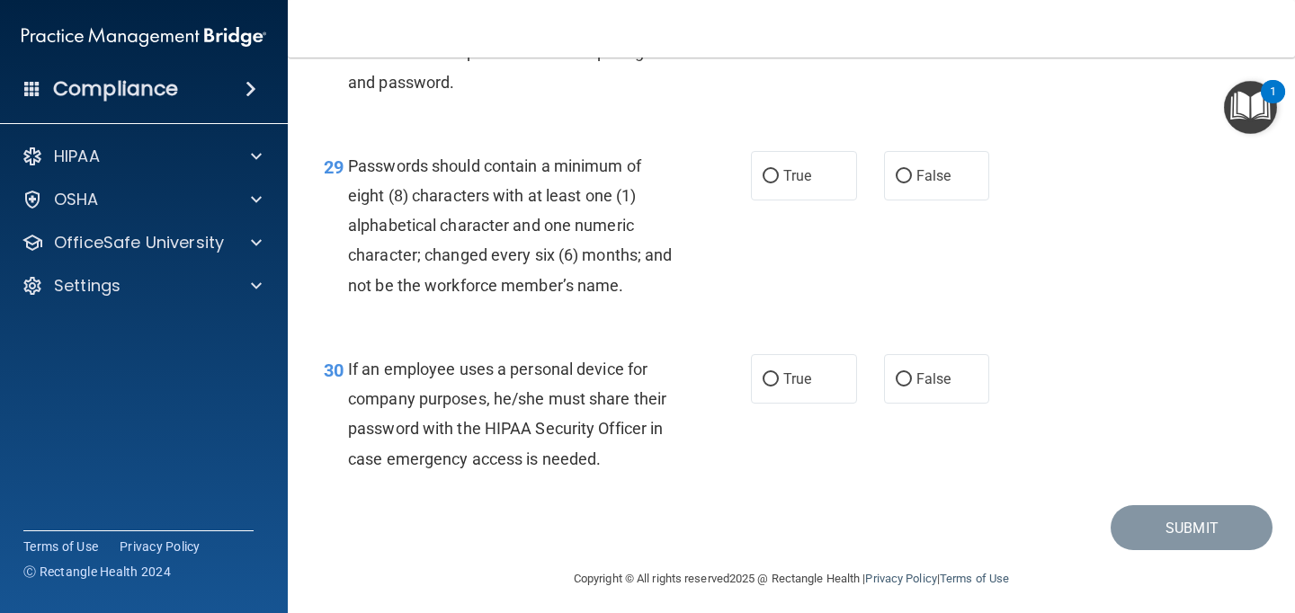
scroll to position [4970, 0]
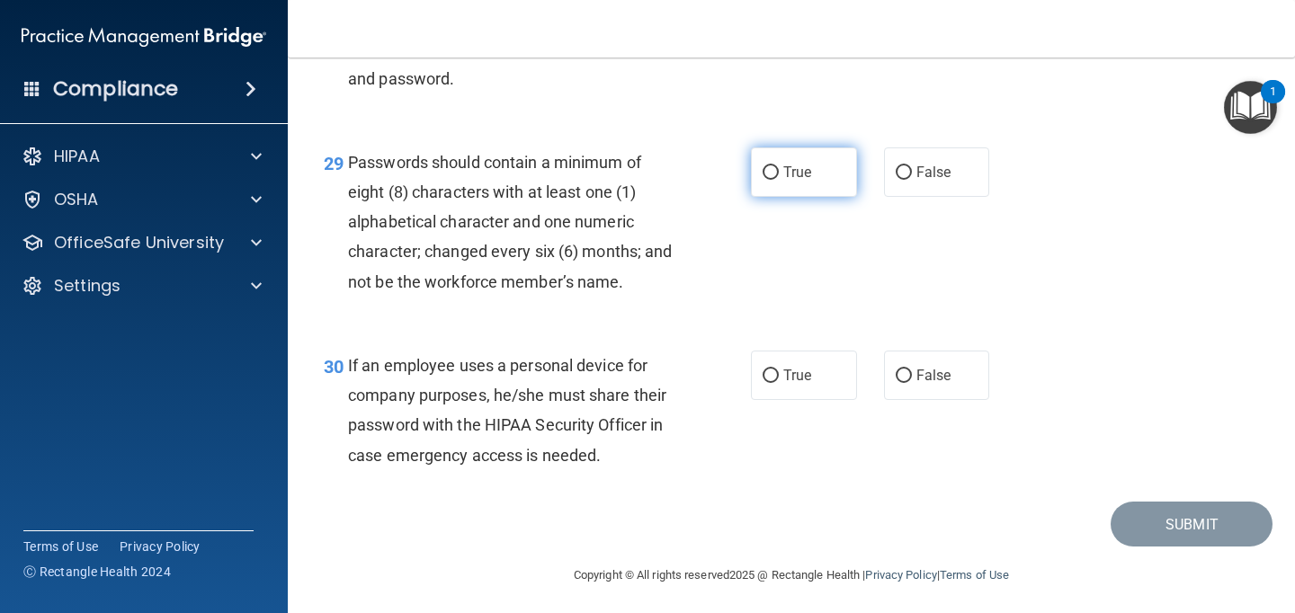
click at [810, 181] on span "True" at bounding box center [797, 172] width 28 height 17
click at [779, 180] on input "True" at bounding box center [770, 172] width 16 height 13
radio input "true"
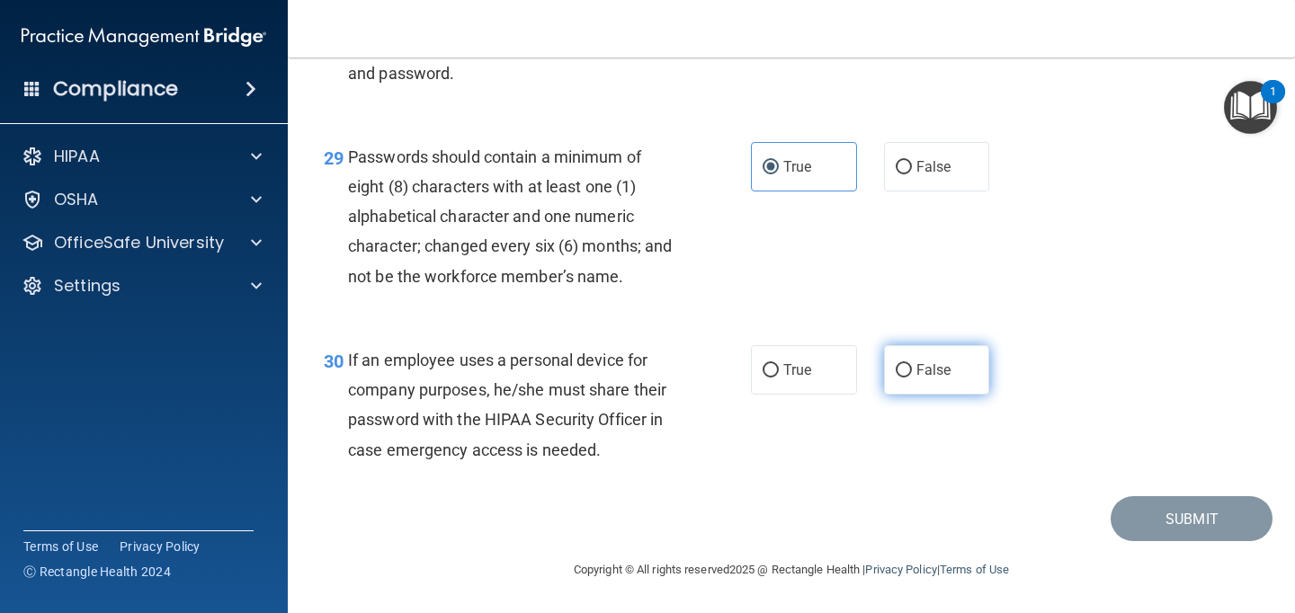
click at [924, 356] on label "False" at bounding box center [937, 369] width 106 height 49
click at [912, 364] on input "False" at bounding box center [904, 370] width 16 height 13
radio input "true"
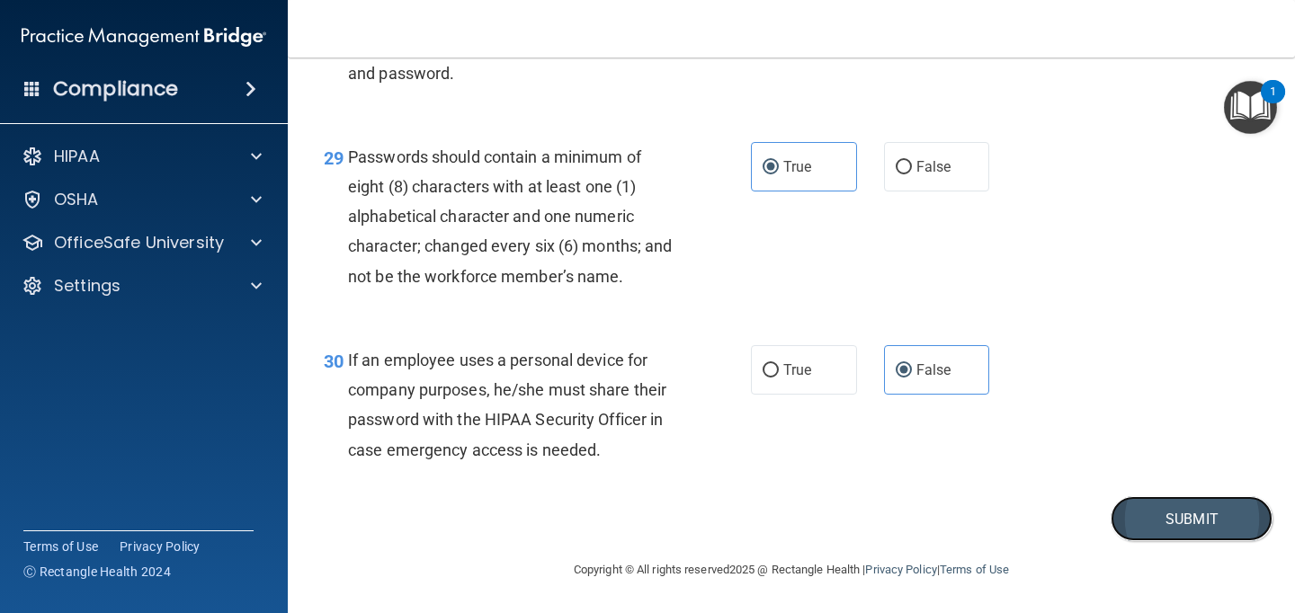
click at [1153, 515] on button "Submit" at bounding box center [1191, 519] width 162 height 46
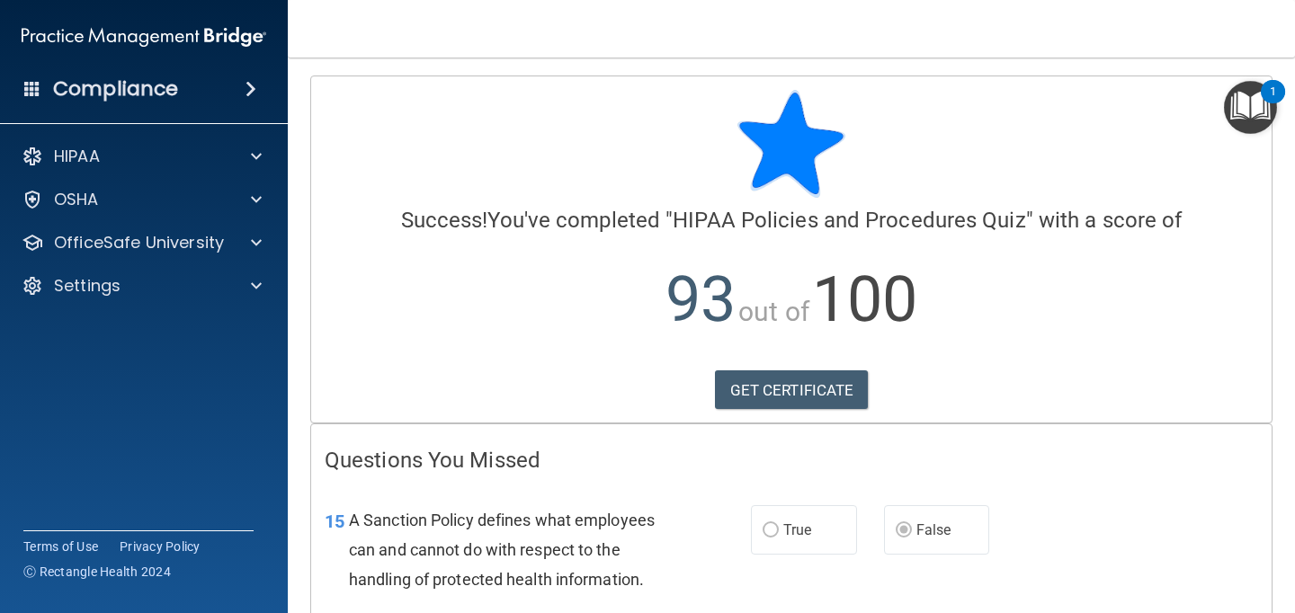
click at [85, 85] on h4 "Compliance" at bounding box center [115, 88] width 125 height 25
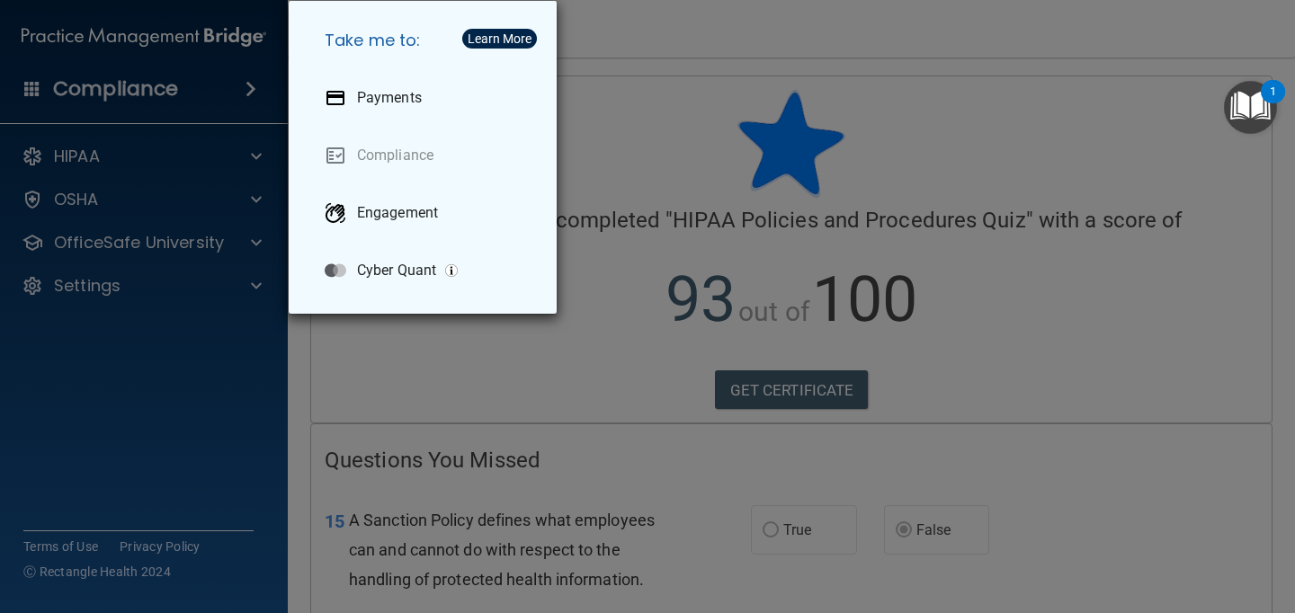
click at [104, 258] on div "Take me to: Payments Compliance Engagement Cyber Quant" at bounding box center [647, 306] width 1295 height 613
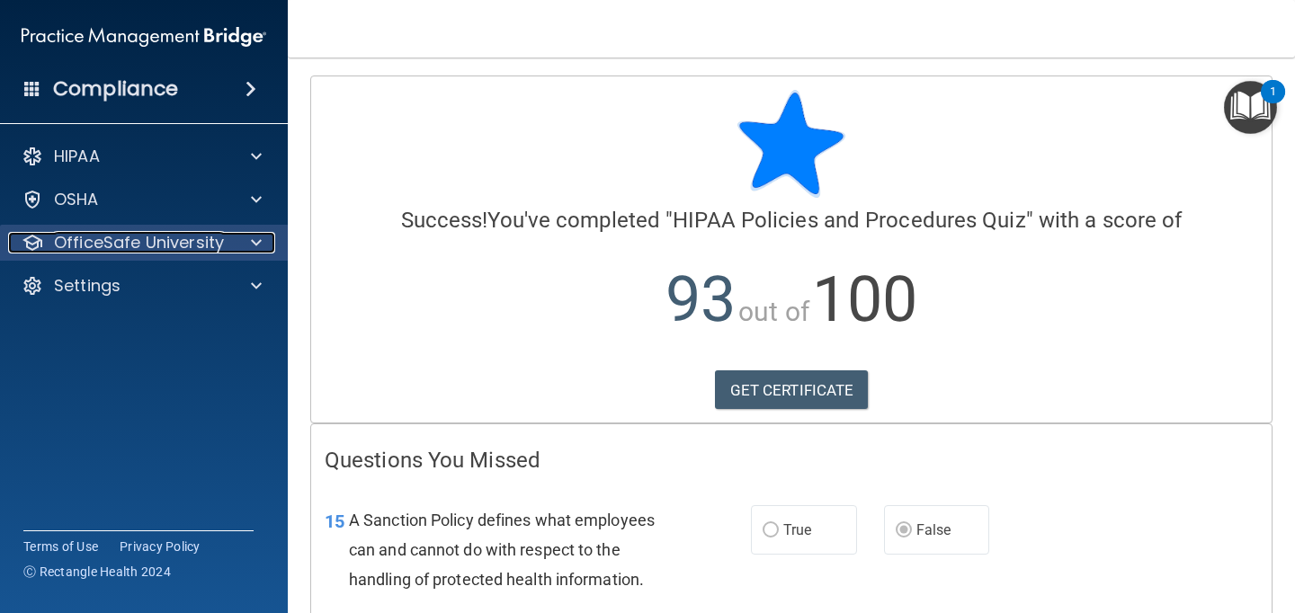
click at [130, 243] on p "OfficeSafe University" at bounding box center [139, 243] width 170 height 22
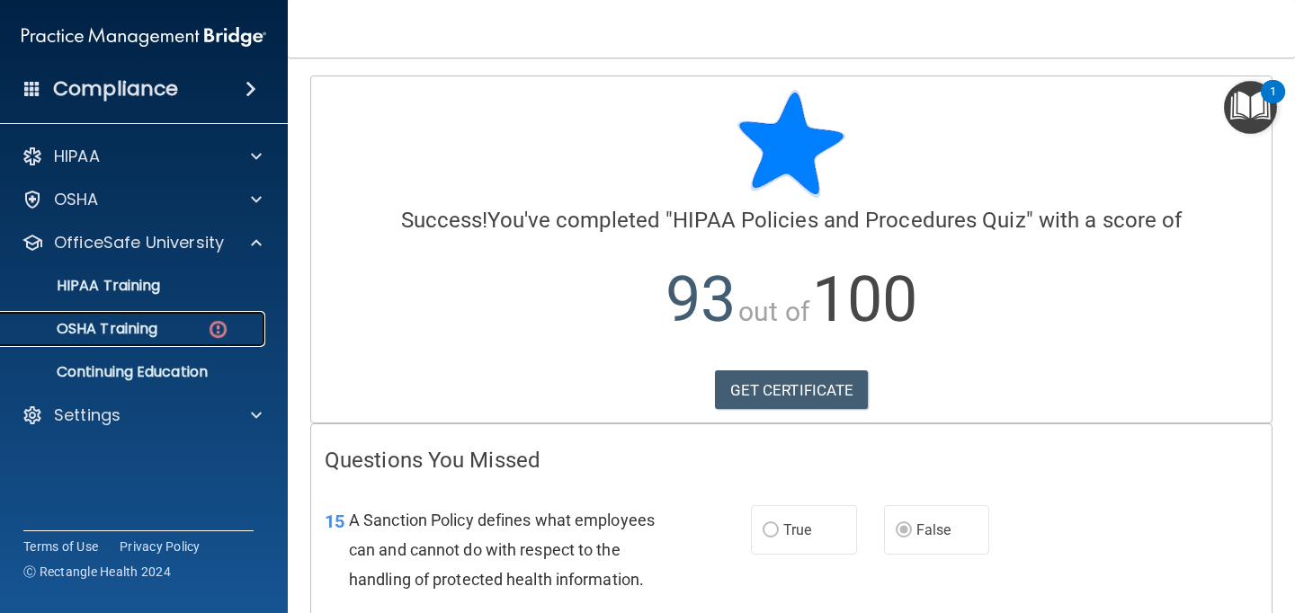
click at [107, 330] on p "OSHA Training" at bounding box center [85, 329] width 146 height 18
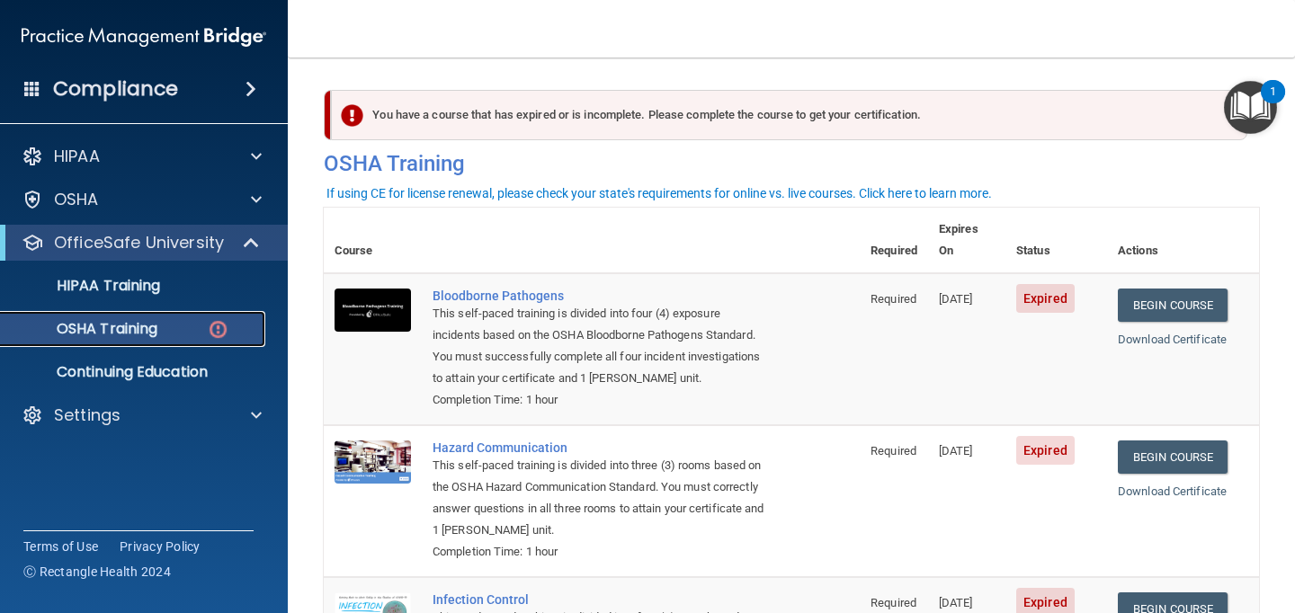
scroll to position [46, 0]
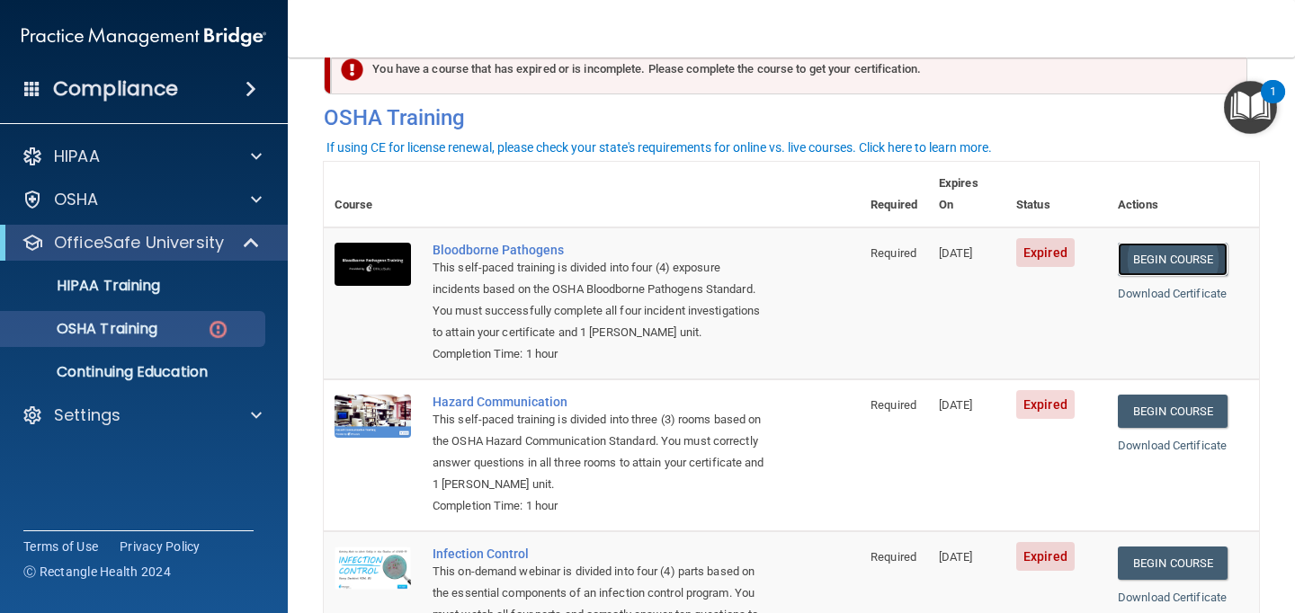
click at [1163, 243] on link "Begin Course" at bounding box center [1173, 259] width 110 height 33
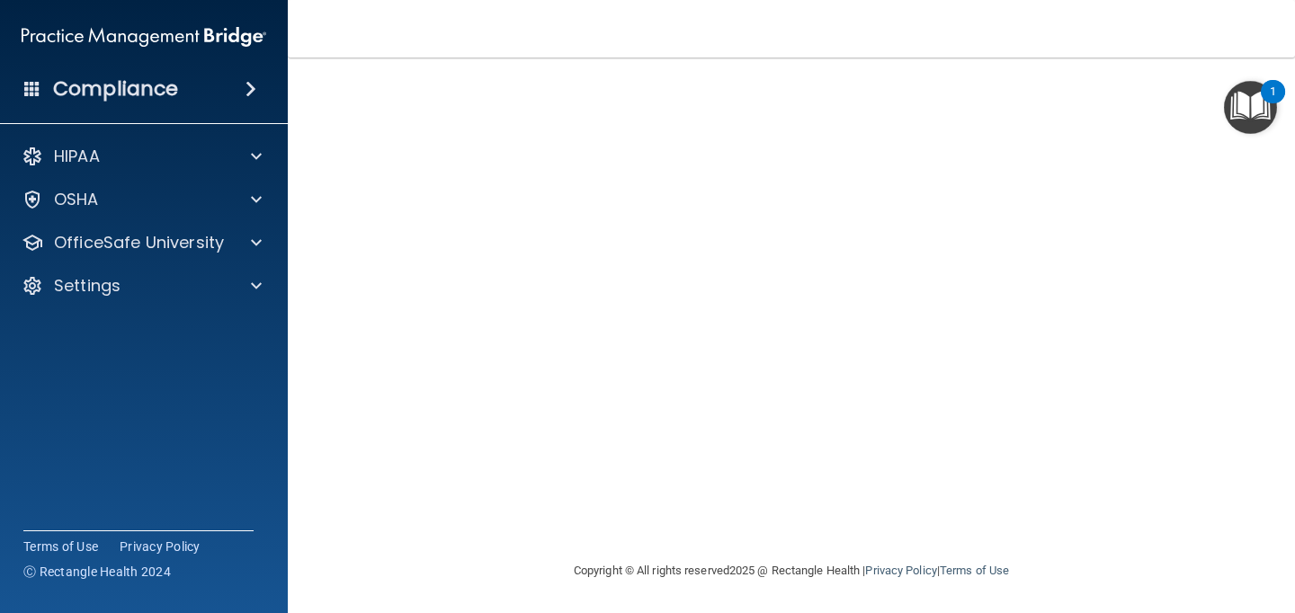
scroll to position [156, 0]
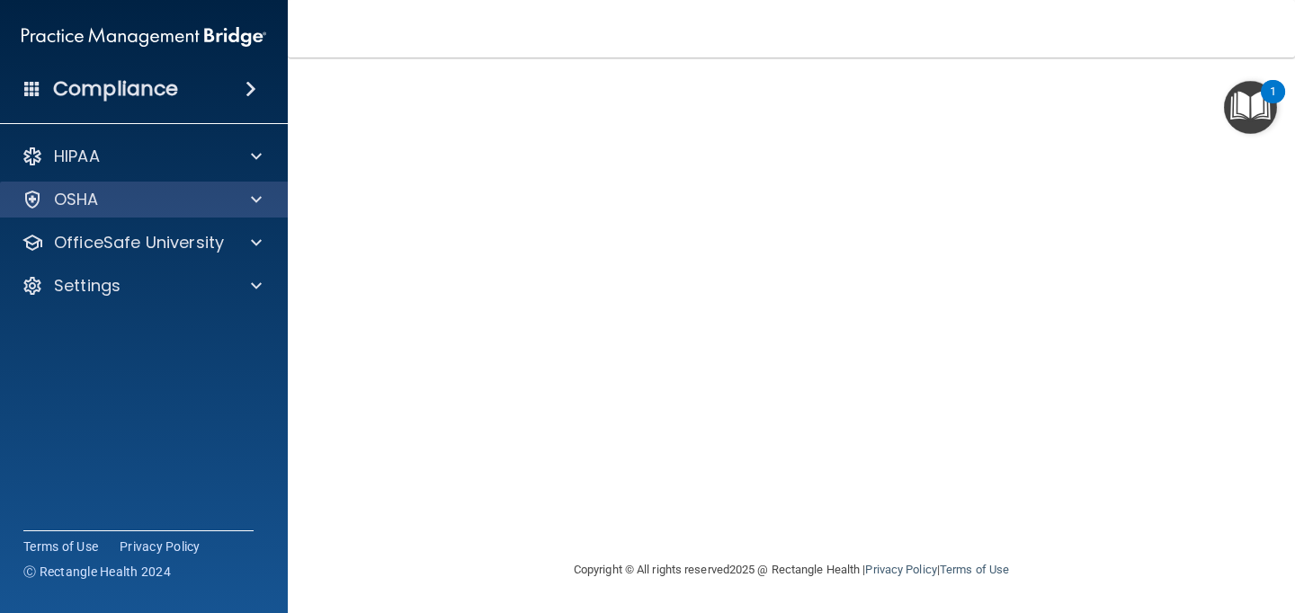
click at [118, 215] on div "OSHA" at bounding box center [144, 200] width 289 height 36
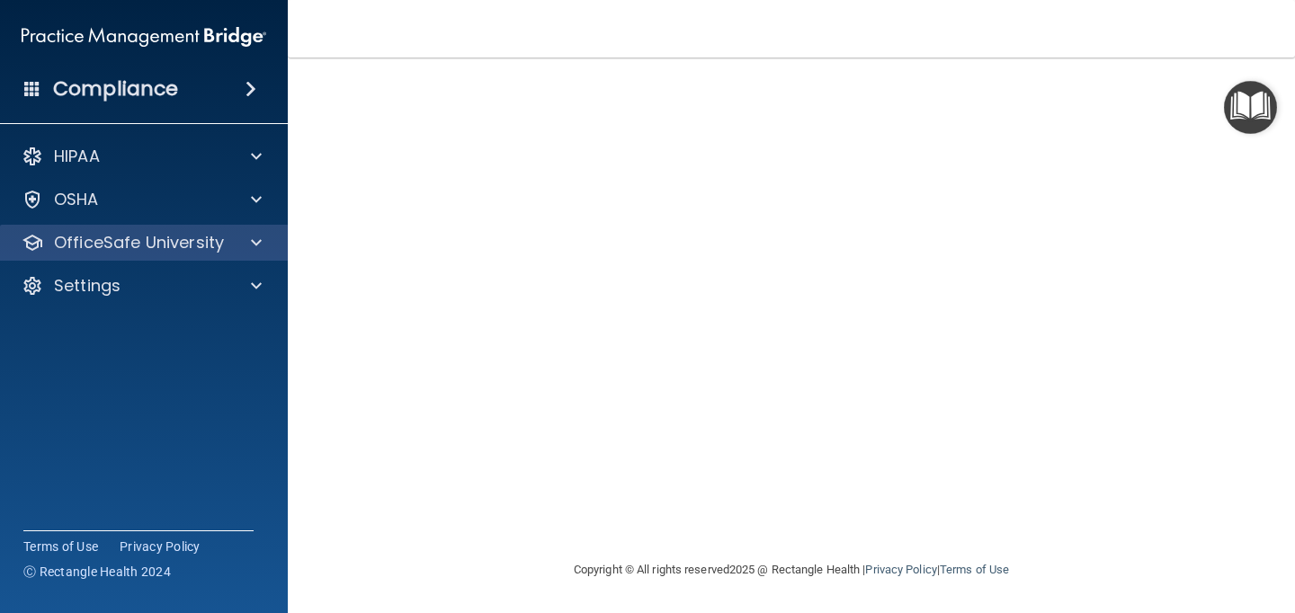
click at [118, 258] on div "OfficeSafe University" at bounding box center [144, 243] width 289 height 36
click at [159, 245] on p "OfficeSafe University" at bounding box center [139, 243] width 170 height 22
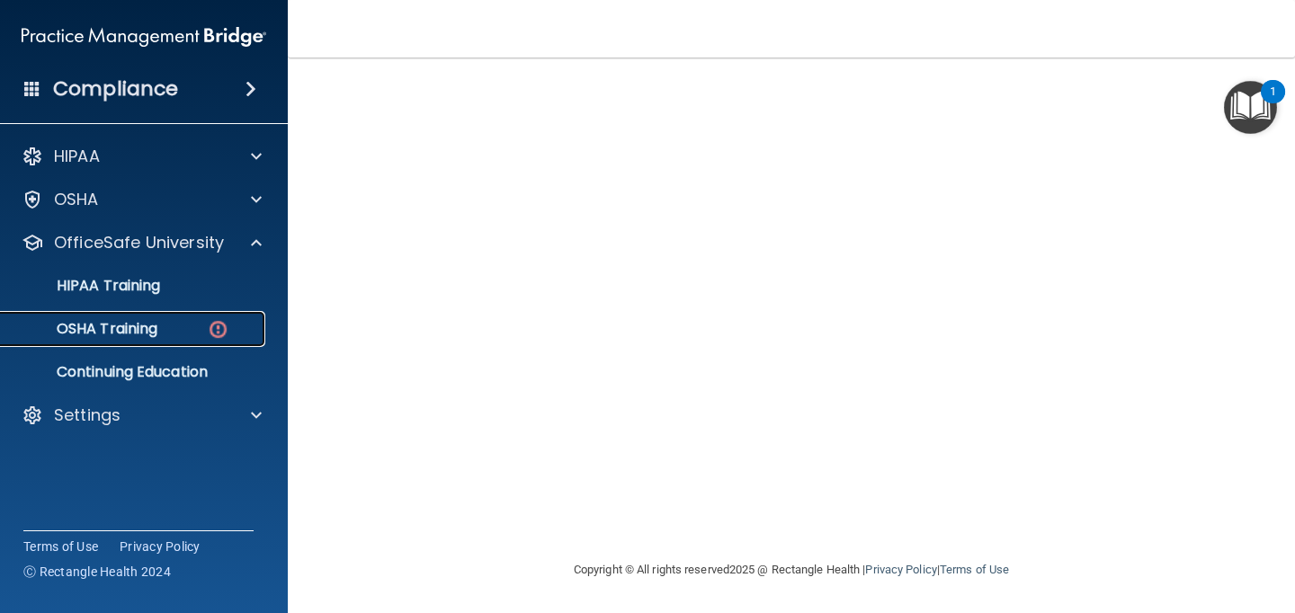
click at [153, 322] on p "OSHA Training" at bounding box center [85, 329] width 146 height 18
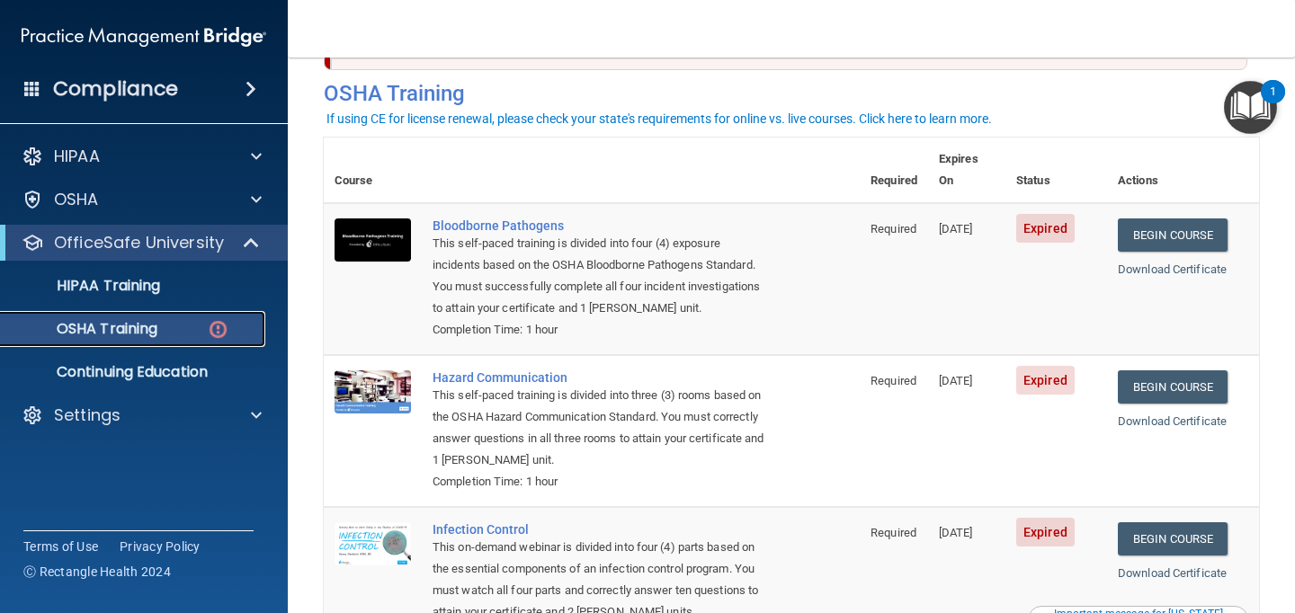
scroll to position [69, 0]
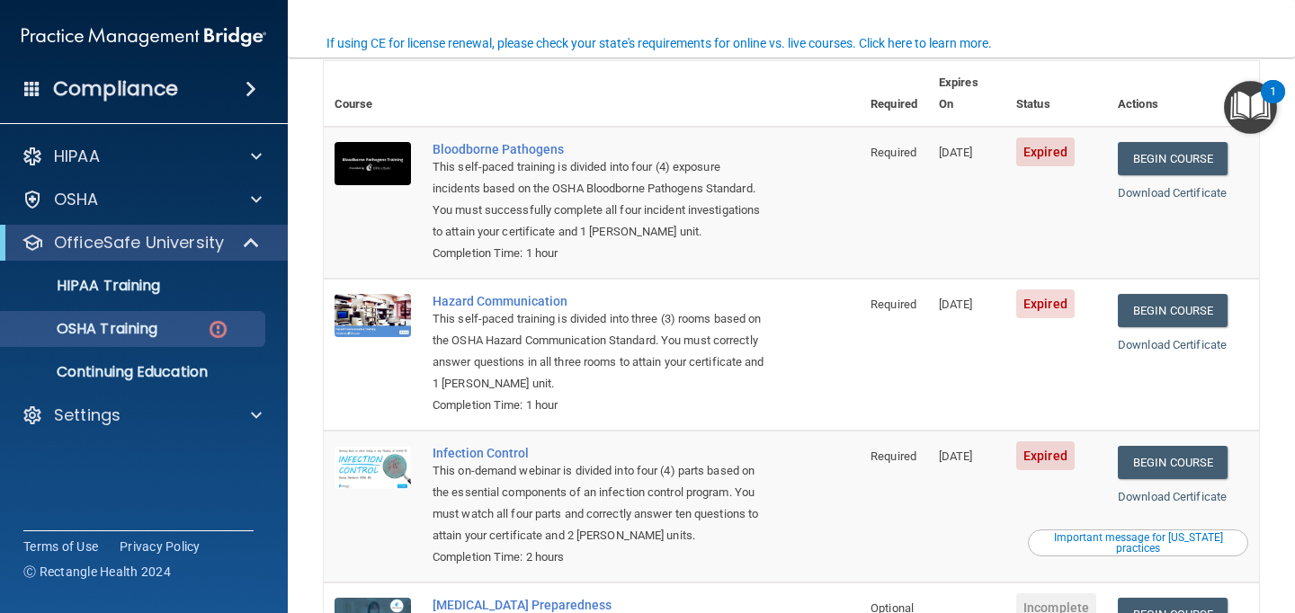
scroll to position [137, 0]
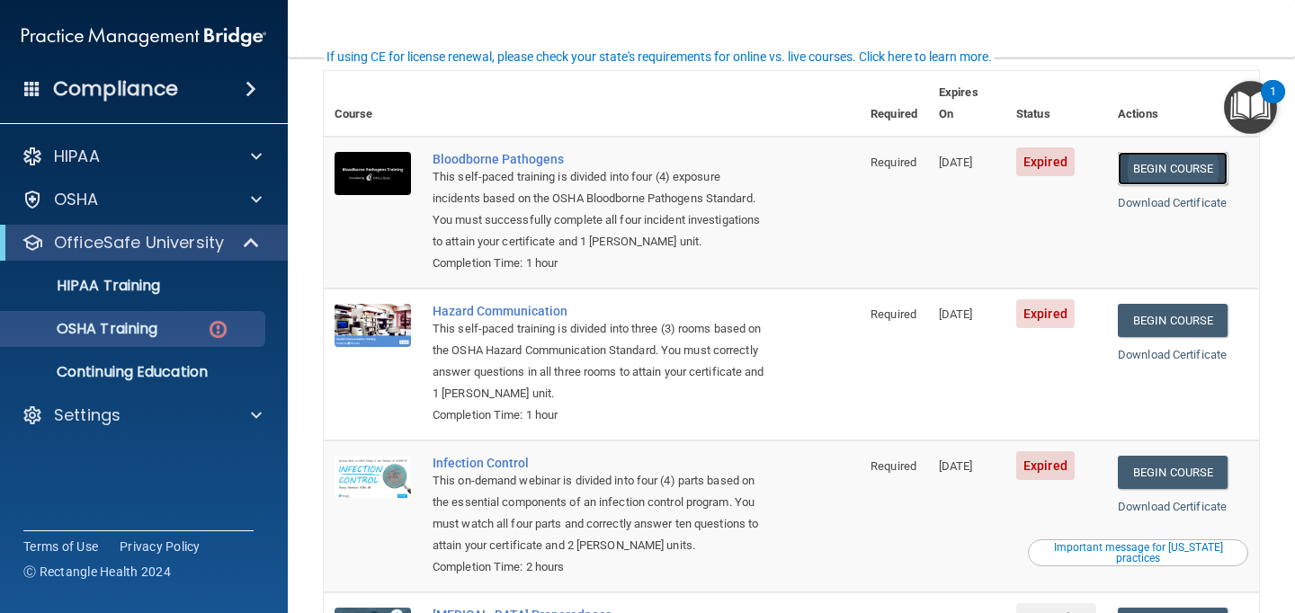
click at [1150, 152] on link "Begin Course" at bounding box center [1173, 168] width 110 height 33
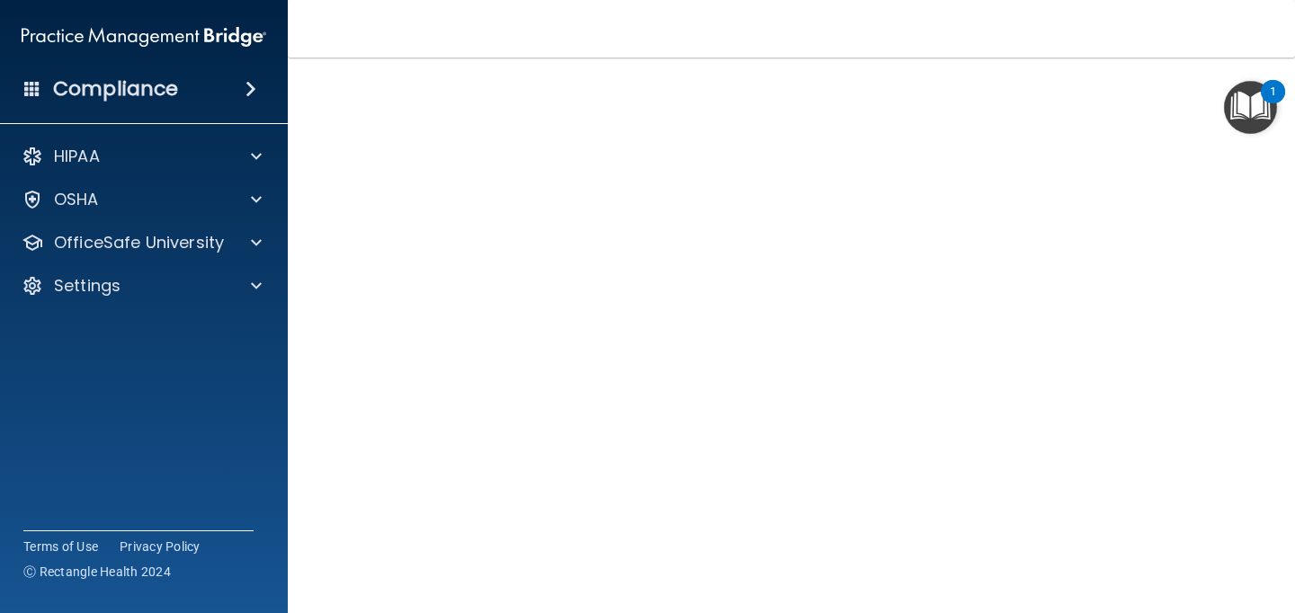
scroll to position [37, 0]
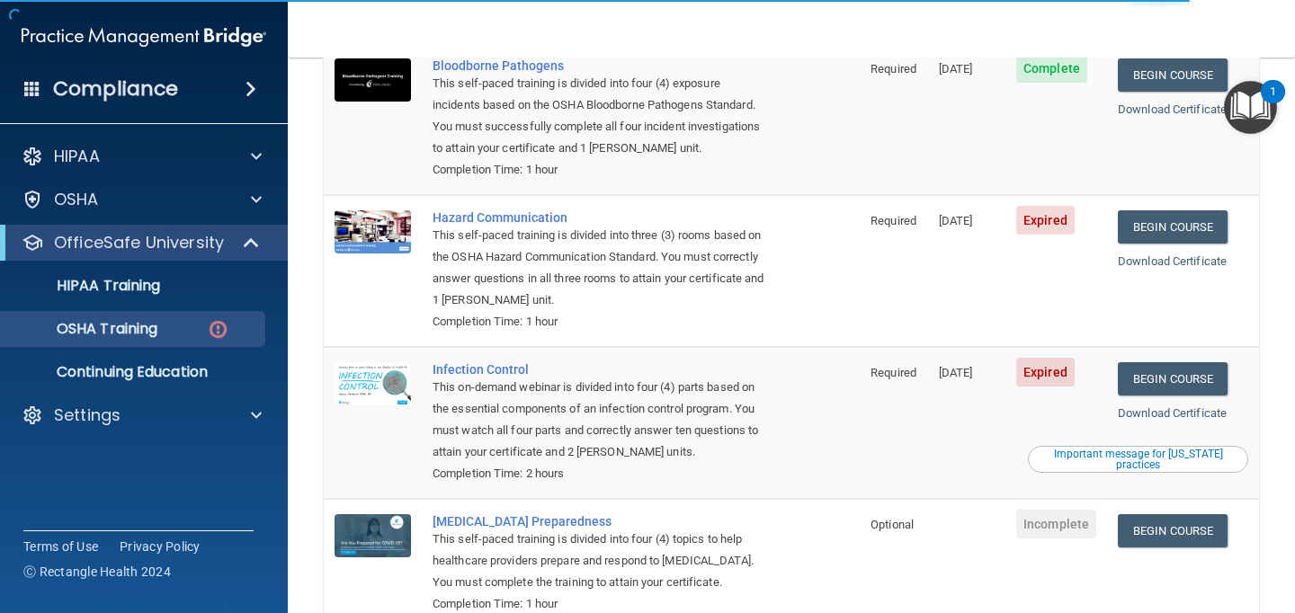
scroll to position [227, 0]
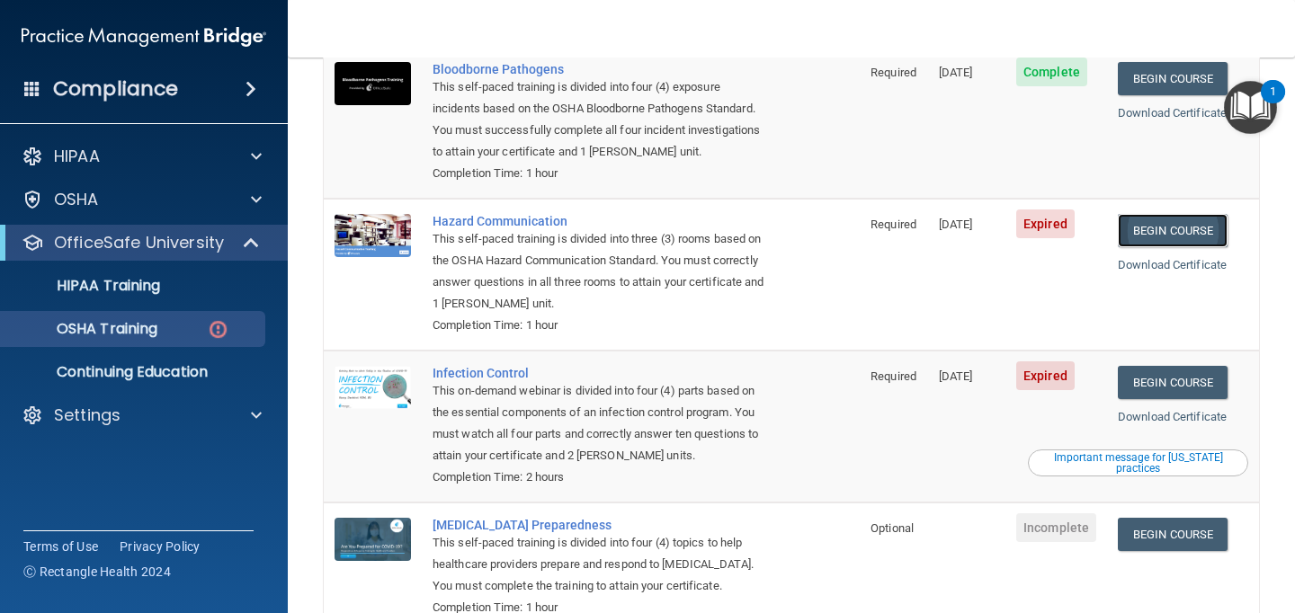
click at [1160, 216] on link "Begin Course" at bounding box center [1173, 230] width 110 height 33
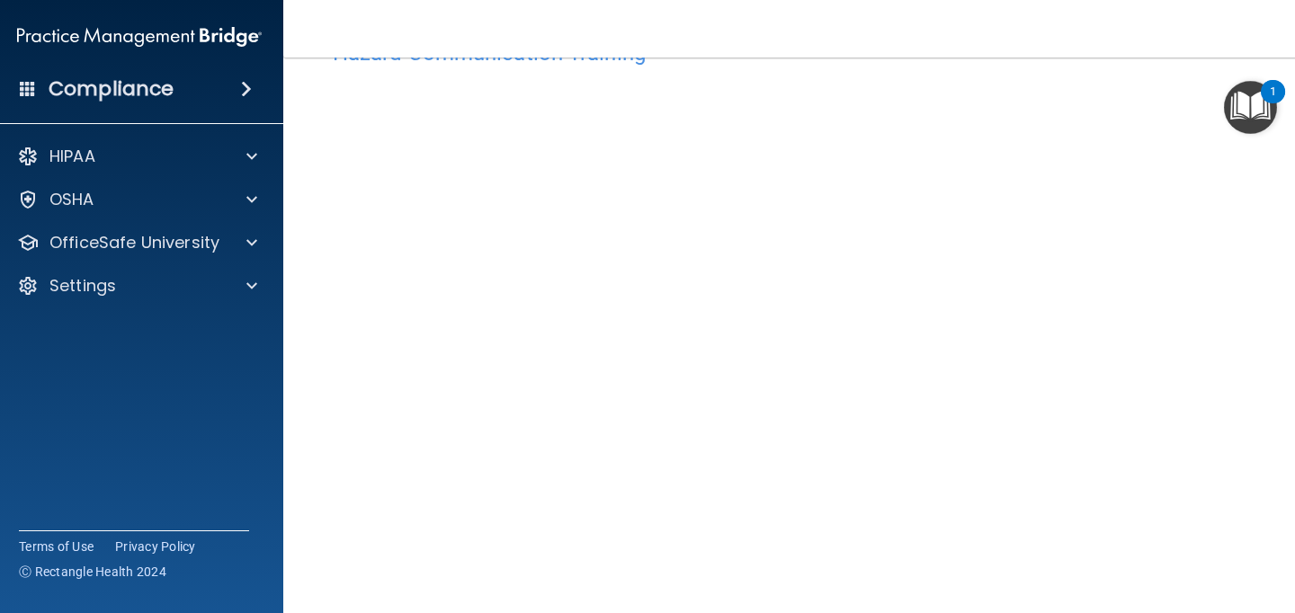
scroll to position [141, 0]
